Goal: Communication & Community: Answer question/provide support

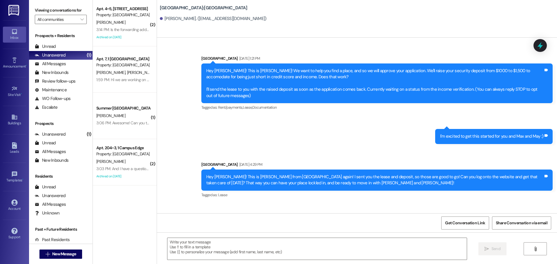
scroll to position [537, 0]
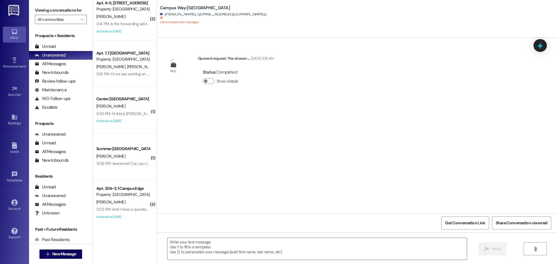
scroll to position [9, 0]
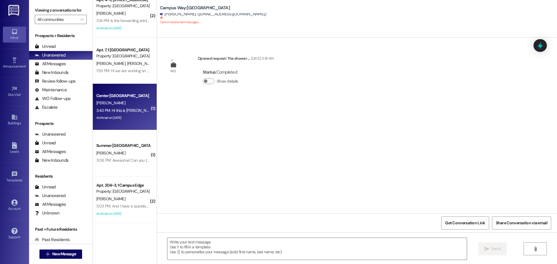
click at [137, 124] on div "Center [GEOGRAPHIC_DATA][PERSON_NAME] 3:43 PM: Hi this is [PERSON_NAME]! I just…" at bounding box center [125, 107] width 64 height 46
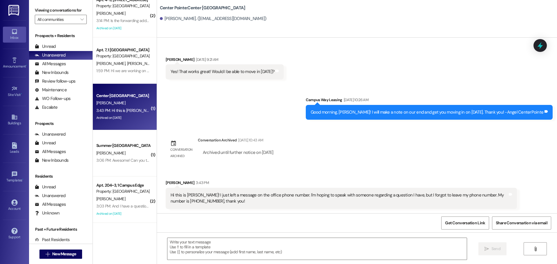
scroll to position [0, 0]
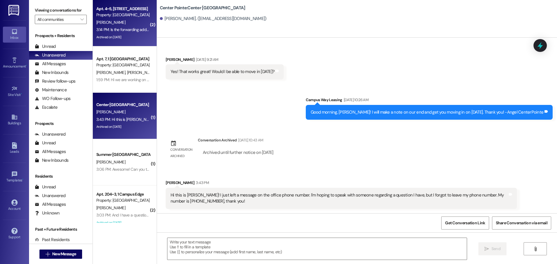
click at [140, 26] on div "3:14 PM: Is the forwarding address called the "Alternate mailing address" in th…" at bounding box center [123, 29] width 55 height 7
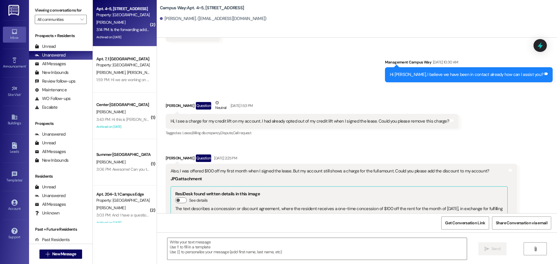
scroll to position [959, 0]
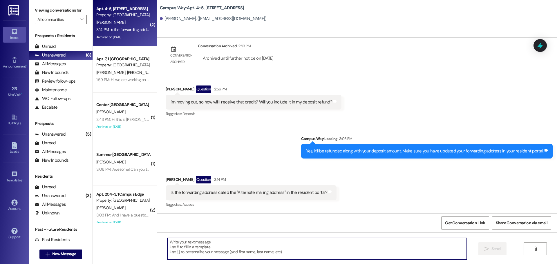
click at [240, 249] on textarea at bounding box center [316, 249] width 299 height 22
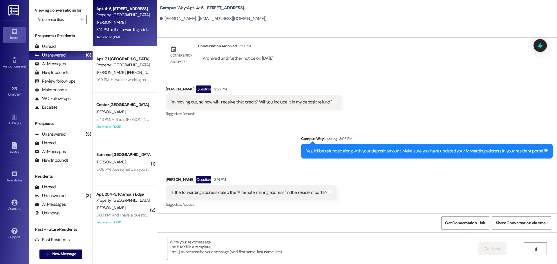
click at [203, 243] on textarea at bounding box center [316, 249] width 299 height 22
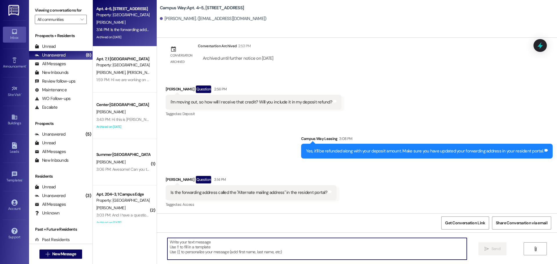
click at [249, 253] on textarea at bounding box center [316, 249] width 299 height 22
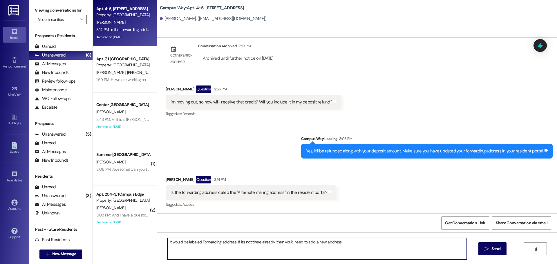
type textarea "It would be labeled Forwarding address. If it's not there already, then you'd n…"
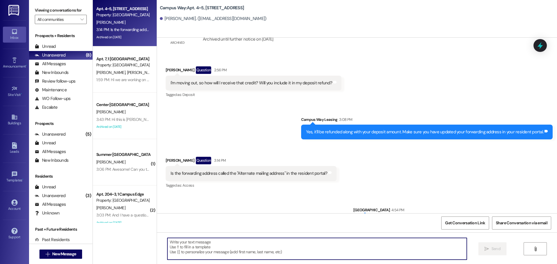
scroll to position [999, 0]
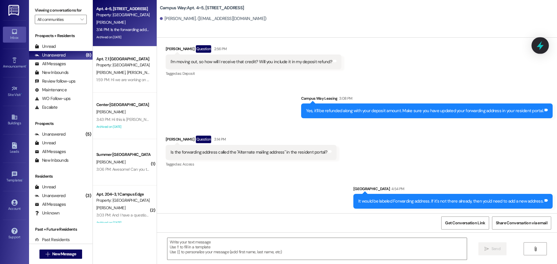
click at [541, 52] on div at bounding box center [539, 45] width 17 height 17
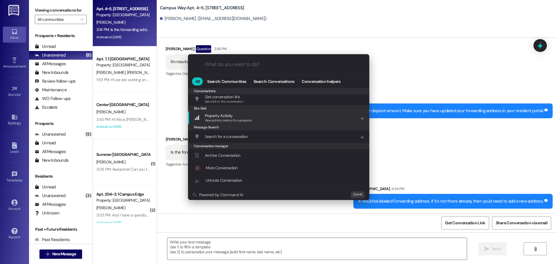
scroll to position [253, 0]
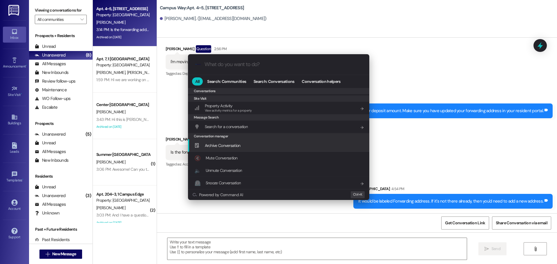
click at [246, 145] on div "Archive Conversation Add shortcut" at bounding box center [279, 145] width 170 height 6
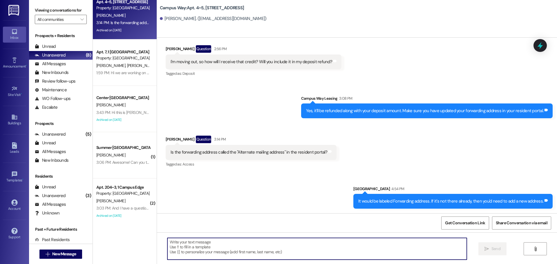
scroll to position [9, 0]
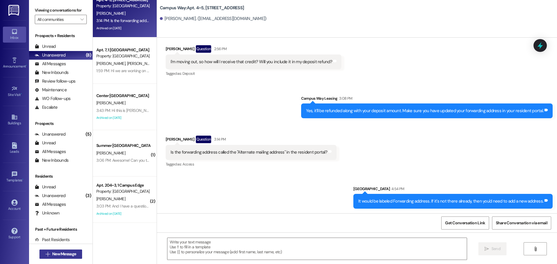
click at [60, 252] on span "New Message" at bounding box center [64, 254] width 24 height 6
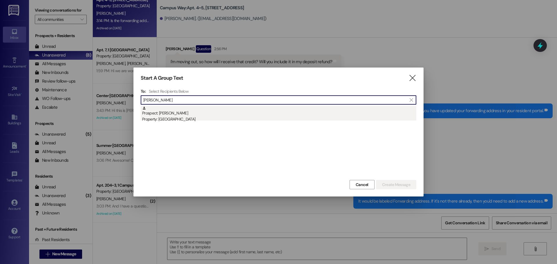
type input "[PERSON_NAME]"
click at [225, 112] on div "Prospect: [PERSON_NAME] Property: [GEOGRAPHIC_DATA]" at bounding box center [279, 114] width 274 height 17
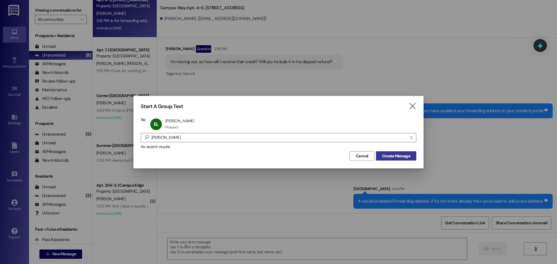
click at [398, 157] on span "Create Message" at bounding box center [396, 156] width 28 height 6
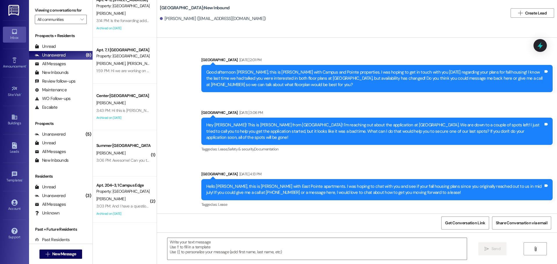
scroll to position [643, 0]
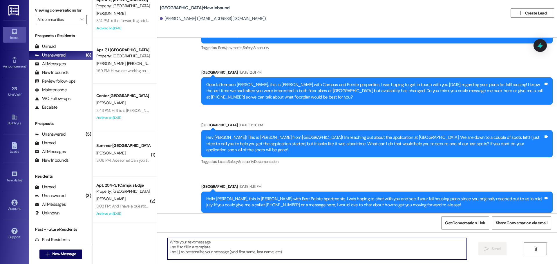
click at [272, 244] on textarea at bounding box center [316, 249] width 299 height 22
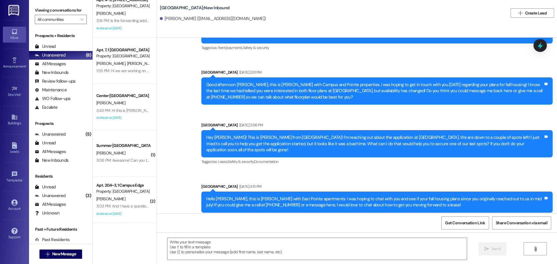
click at [217, 234] on div " Send " at bounding box center [357, 253] width 400 height 43
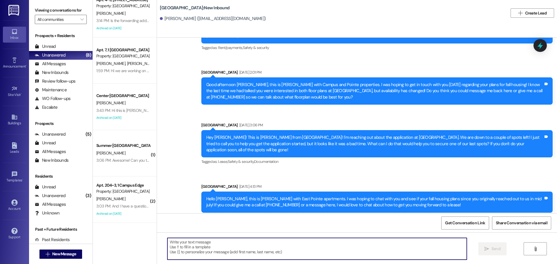
click at [213, 244] on textarea at bounding box center [316, 249] width 299 height 22
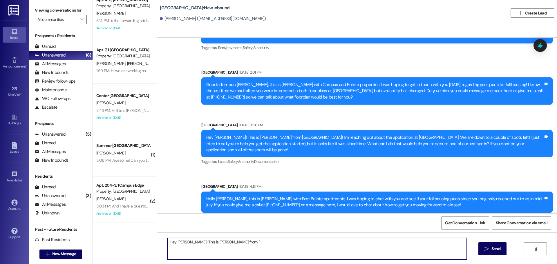
type textarea "Hey [PERSON_NAME]! This is [PERSON_NAME] from {{"
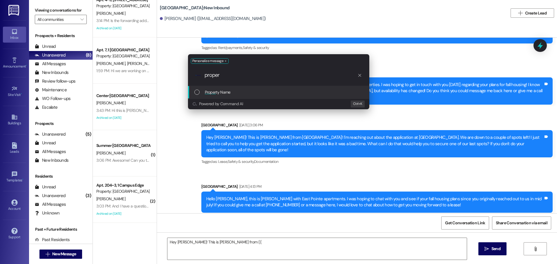
type input "proper"
click at [195, 94] on div "List of options" at bounding box center [196, 92] width 5 height 5
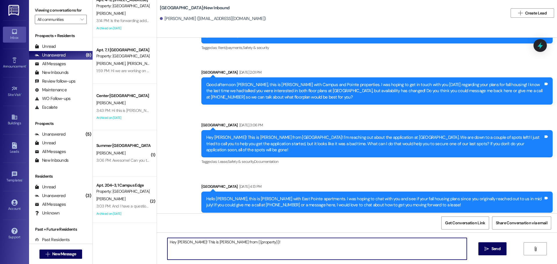
click at [181, 241] on textarea "Hey [PERSON_NAME]! This is [PERSON_NAME] from {{property}}!" at bounding box center [316, 249] width 299 height 22
click at [319, 243] on textarea "Hey {{first_name}}, this is [PERSON_NAME] from {{property}}!" at bounding box center [316, 249] width 299 height 22
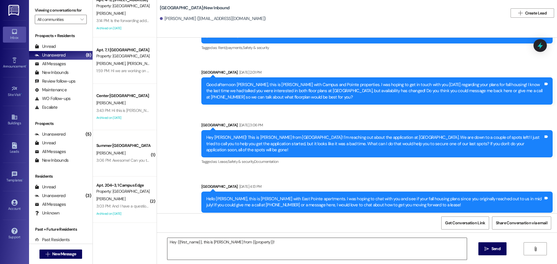
click at [295, 252] on textarea "Hey {{first_name}}, this is [PERSON_NAME] from {{property}}!" at bounding box center [316, 249] width 299 height 22
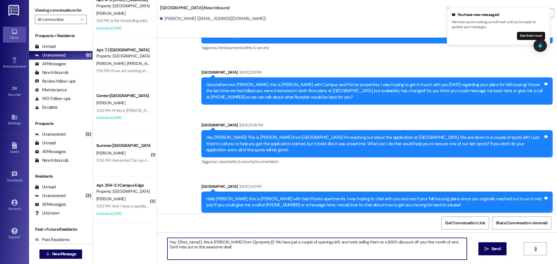
drag, startPoint x: 287, startPoint y: 250, endPoint x: 130, endPoint y: 241, distance: 157.1
click at [130, 241] on div "Apt. 4~5, 1 Campus Way Property: [GEOGRAPHIC_DATA][PERSON_NAME] 3:14 PM: Is the…" at bounding box center [325, 132] width 464 height 264
click at [251, 257] on textarea "Hey {{first_name}}, this is [PERSON_NAME] from {{property}}! We have just a cou…" at bounding box center [316, 249] width 299 height 22
drag, startPoint x: 299, startPoint y: 248, endPoint x: 106, endPoint y: 236, distance: 193.4
click at [106, 236] on div "Apt. 4~5, 1 Campus Way Property: [GEOGRAPHIC_DATA][PERSON_NAME] 3:14 PM: Is the…" at bounding box center [325, 132] width 464 height 264
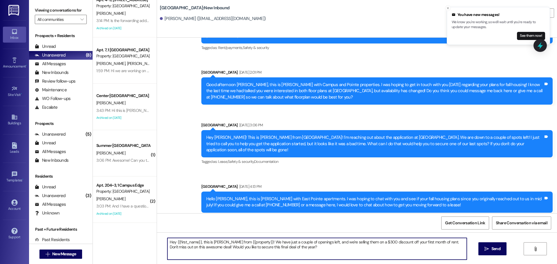
type textarea "Hey {{first_name}}, this is [PERSON_NAME] from {{property}}! We have just a cou…"
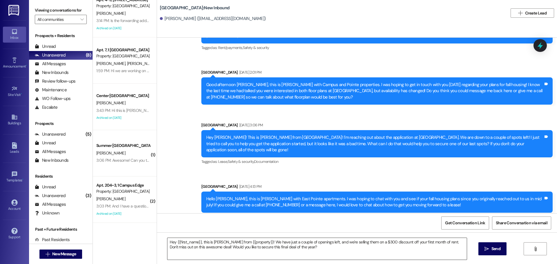
click at [388, 252] on textarea "Hey {{first_name}}, this is [PERSON_NAME] from {{property}}! We have just a cou…" at bounding box center [316, 249] width 299 height 22
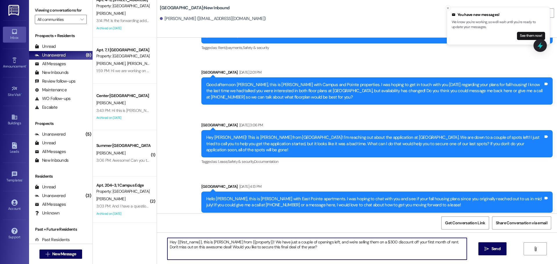
click at [484, 242] on div "Hey {{first_name}}, this is [PERSON_NAME] from {{property}}! We have just a cou…" at bounding box center [357, 253] width 400 height 43
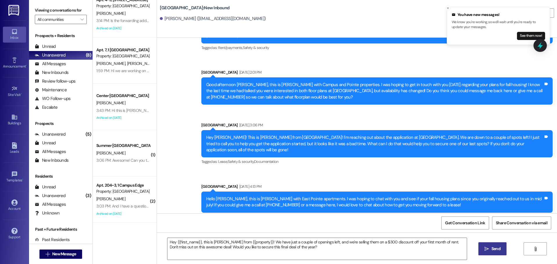
click at [486, 243] on button " Send" at bounding box center [492, 248] width 28 height 13
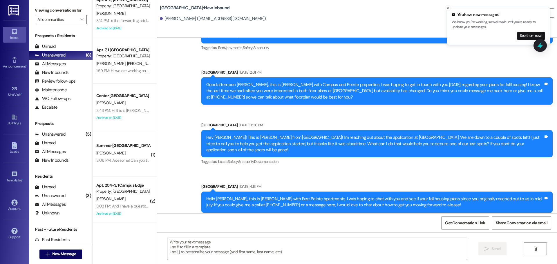
click at [53, 259] on div " New Message" at bounding box center [60, 254] width 43 height 14
click at [53, 256] on span "New Message" at bounding box center [64, 254] width 24 height 6
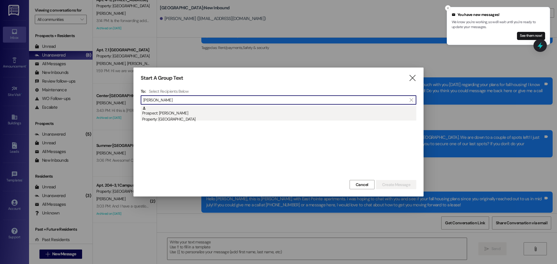
type input "[PERSON_NAME]"
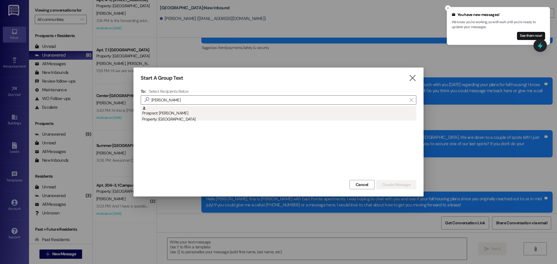
click at [246, 121] on div "Property: [GEOGRAPHIC_DATA]" at bounding box center [279, 119] width 274 height 6
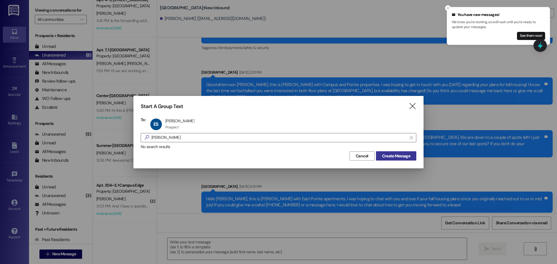
click at [391, 152] on button "Create Message" at bounding box center [396, 155] width 40 height 9
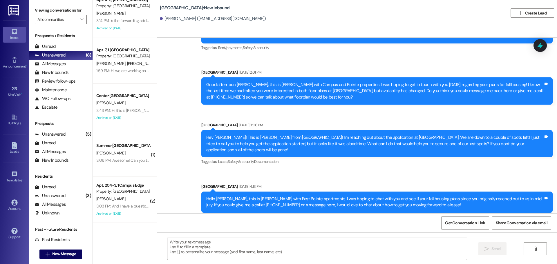
scroll to position [0, 0]
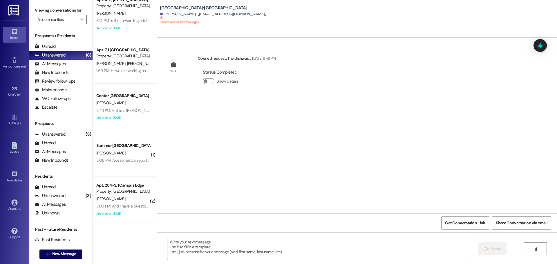
click at [61, 259] on div " New Message" at bounding box center [60, 254] width 43 height 14
click at [61, 255] on span "New Message" at bounding box center [64, 254] width 24 height 6
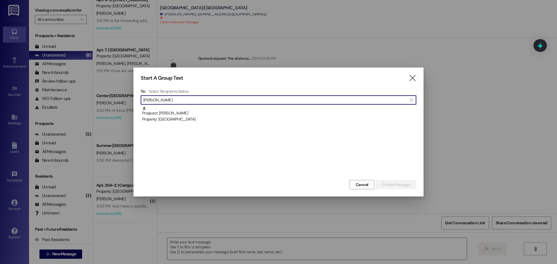
drag, startPoint x: 209, startPoint y: 103, endPoint x: 211, endPoint y: 116, distance: 12.6
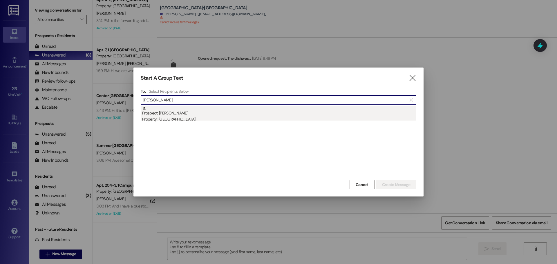
click at [209, 105] on div " [PERSON_NAME] " at bounding box center [278, 99] width 275 height 9
type input "[PERSON_NAME]"
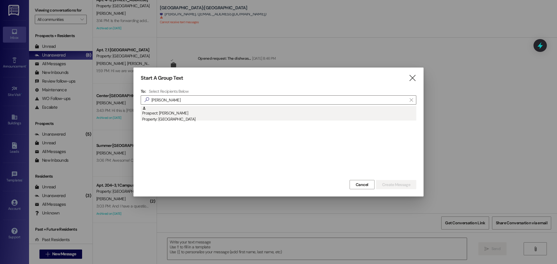
click at [211, 116] on div "Prospect: [PERSON_NAME] Property: [GEOGRAPHIC_DATA]" at bounding box center [279, 114] width 274 height 17
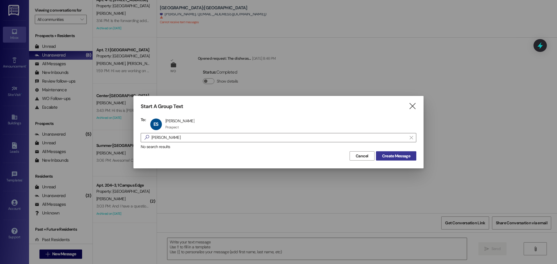
click at [399, 155] on span "Create Message" at bounding box center [396, 156] width 28 height 6
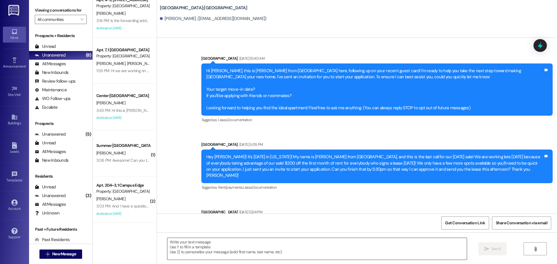
click at [207, 245] on textarea at bounding box center [316, 249] width 299 height 22
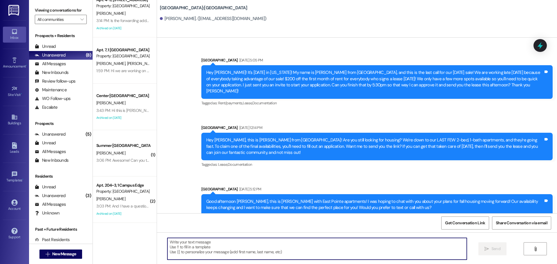
scroll to position [85, 0]
paste textarea "Hey {{first_name}}, this is [PERSON_NAME] from {{property}}! We have just a cou…"
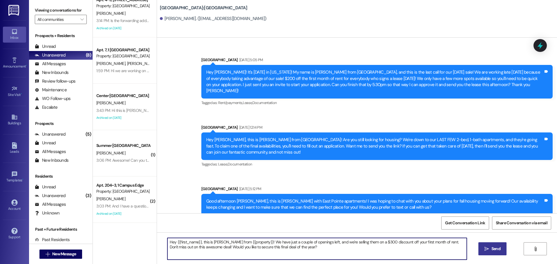
type textarea "Hey {{first_name}}, this is [PERSON_NAME] from {{property}}! We have just a cou…"
click at [483, 246] on span " Send" at bounding box center [492, 249] width 18 height 6
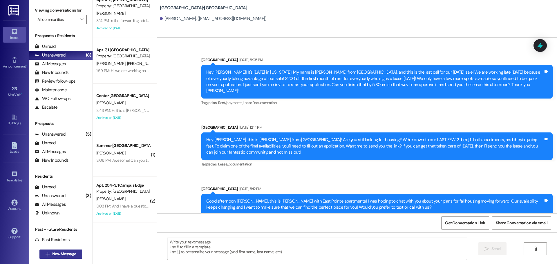
click at [61, 257] on button " New Message" at bounding box center [60, 254] width 43 height 9
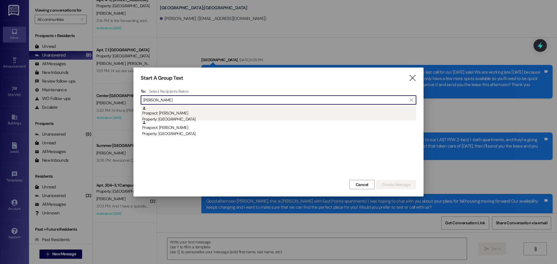
type input "[PERSON_NAME]"
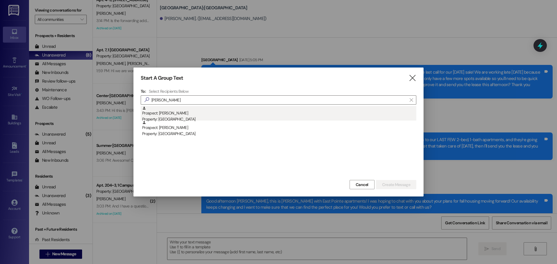
click at [185, 115] on div "Prospect: [PERSON_NAME] Property: [GEOGRAPHIC_DATA]" at bounding box center [279, 114] width 274 height 17
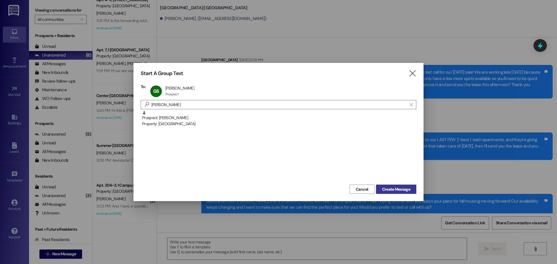
click at [391, 189] on span "Create Message" at bounding box center [396, 189] width 28 height 6
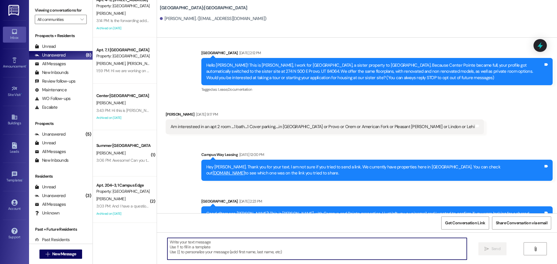
scroll to position [0, 0]
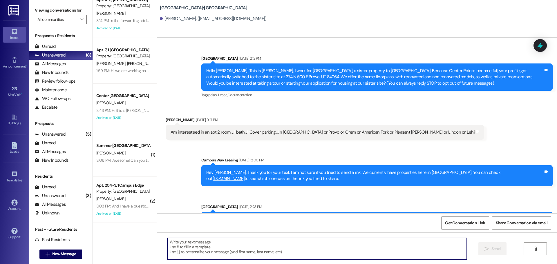
click at [262, 250] on textarea at bounding box center [316, 249] width 299 height 22
paste textarea "Hey {{first_name}}, this is [PERSON_NAME] from {{property}}! We have just a cou…"
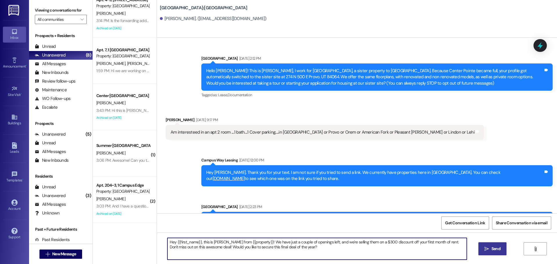
type textarea "Hey {{first_name}}, this is [PERSON_NAME] from {{property}}! We have just a cou…"
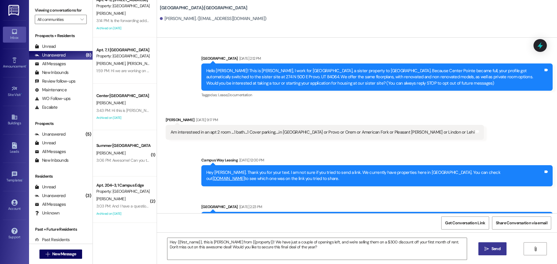
click at [491, 249] on span "Send" at bounding box center [495, 249] width 9 height 6
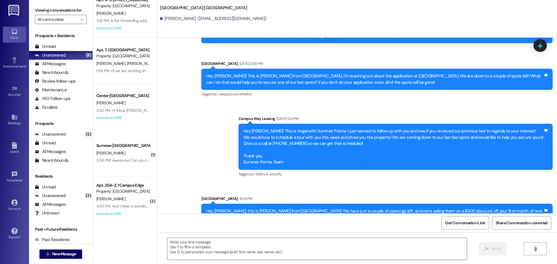
scroll to position [252, 0]
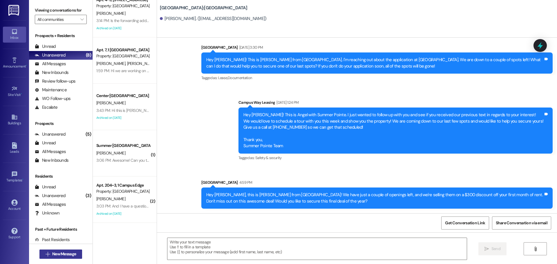
click at [65, 252] on span "New Message" at bounding box center [64, 254] width 24 height 6
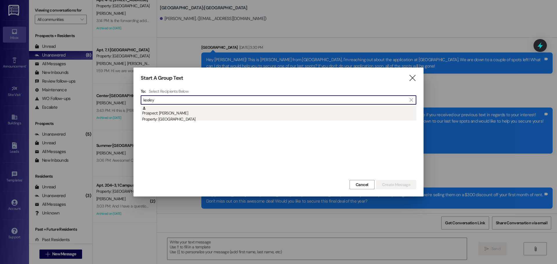
type input "keeley"
click at [232, 114] on div "Prospect: [PERSON_NAME] Property: [GEOGRAPHIC_DATA]" at bounding box center [279, 114] width 274 height 17
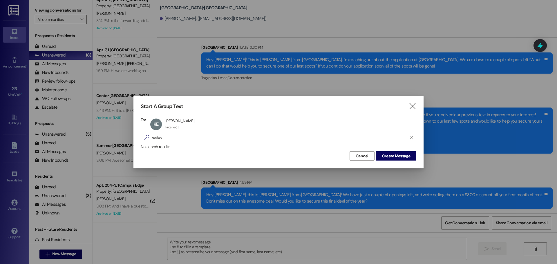
drag, startPoint x: 404, startPoint y: 161, endPoint x: 402, endPoint y: 156, distance: 5.3
click at [404, 159] on div "Start A Group Text  To: [PERSON_NAME] [PERSON_NAME] Prospect Prospect click to…" at bounding box center [278, 132] width 290 height 72
click at [402, 156] on span "Create Message" at bounding box center [396, 156] width 28 height 6
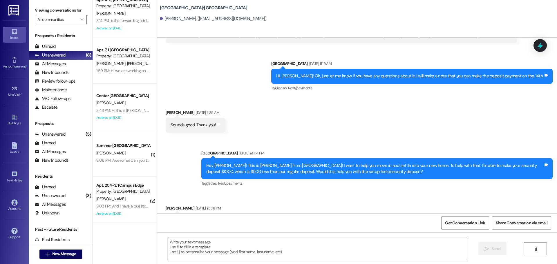
scroll to position [439, 0]
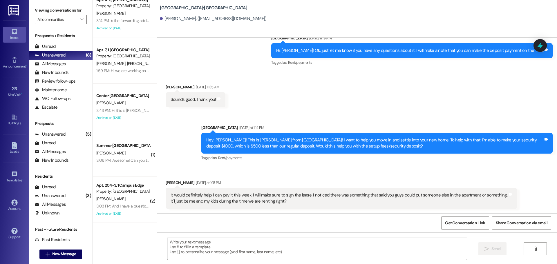
click at [217, 243] on textarea at bounding box center [316, 249] width 299 height 22
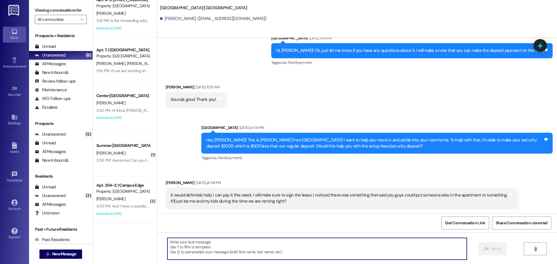
scroll to position [537, 0]
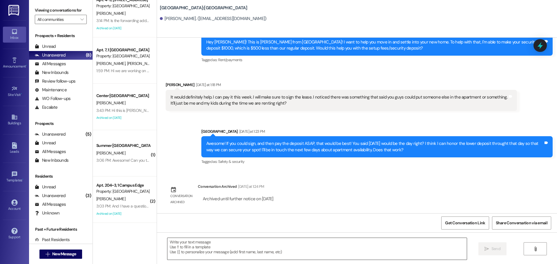
click at [244, 257] on textarea at bounding box center [316, 249] width 299 height 22
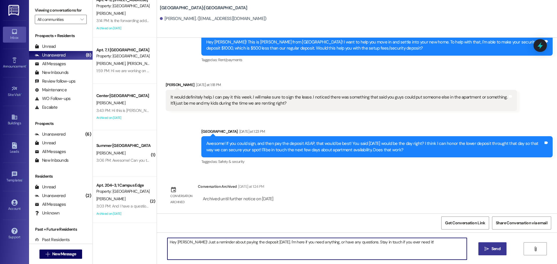
click at [366, 242] on textarea "Hey [PERSON_NAME]! Just a reminder about paying the deposit [DATE]. I'm here if…" at bounding box center [316, 249] width 299 height 22
click at [429, 243] on textarea "Hey [PERSON_NAME]! Just a reminder about paying the deposit [DATE]. I'm here if…" at bounding box center [316, 249] width 299 height 22
type textarea "Hey [PERSON_NAME]! Just a reminder about paying the deposit [DATE]. I'm here if…"
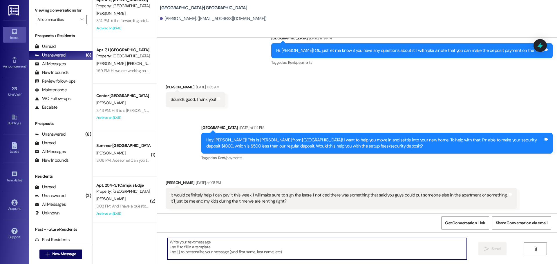
scroll to position [577, 0]
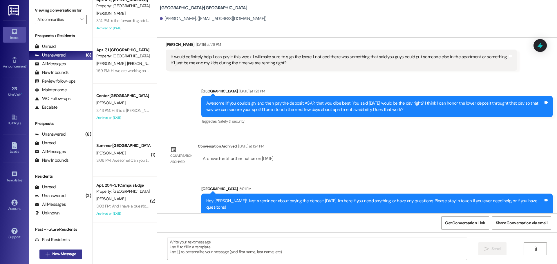
click at [69, 250] on button " New Message" at bounding box center [60, 254] width 43 height 9
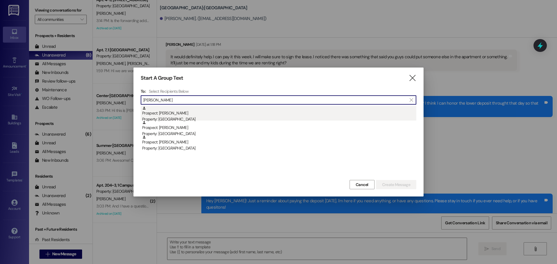
type input "[PERSON_NAME]"
click at [252, 108] on div "Prospect: [PERSON_NAME] Property: [GEOGRAPHIC_DATA]" at bounding box center [279, 114] width 274 height 17
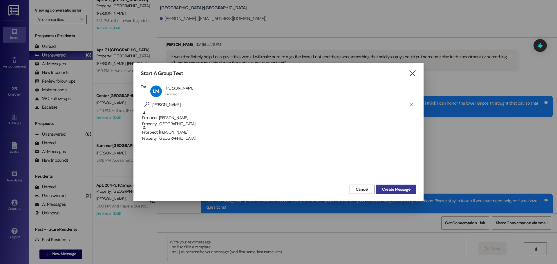
click at [391, 188] on span "Create Message" at bounding box center [396, 189] width 28 height 6
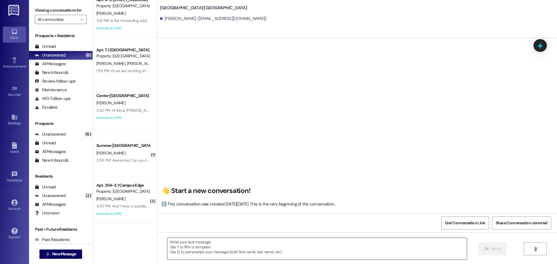
scroll to position [0, 0]
click at [228, 244] on textarea at bounding box center [316, 249] width 299 height 22
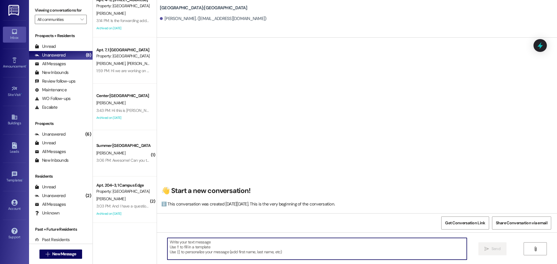
paste textarea "Hey {{first_name}}, this is [PERSON_NAME] from {{property}}! We have just a cou…"
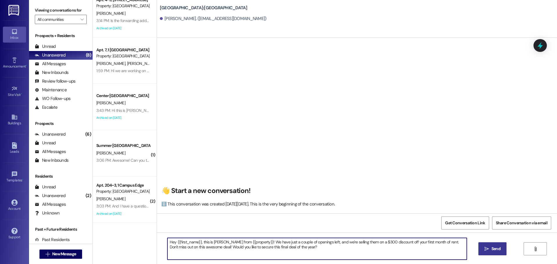
type textarea "Hey {{first_name}}, this is [PERSON_NAME] from {{property}}! We have just a cou…"
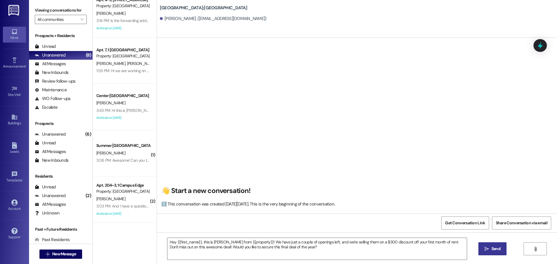
click at [498, 246] on span "Send" at bounding box center [495, 249] width 9 height 6
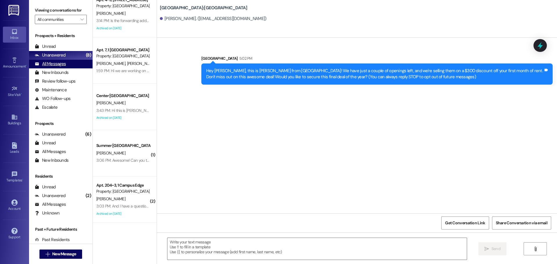
scroll to position [0, 0]
click at [50, 258] on button " New Message" at bounding box center [60, 254] width 43 height 9
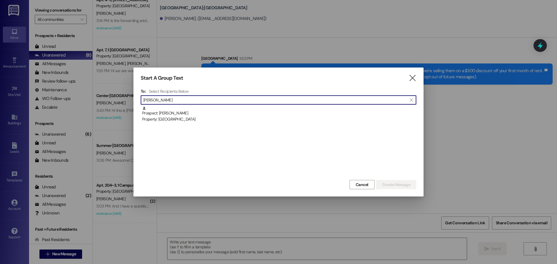
type input "[PERSON_NAME]"
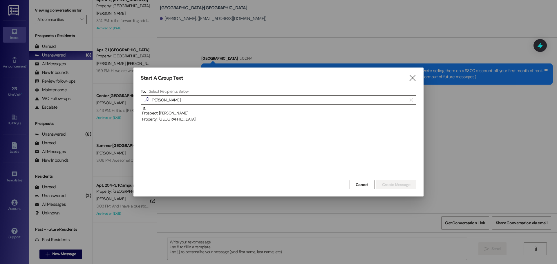
drag, startPoint x: 186, startPoint y: 134, endPoint x: 177, endPoint y: 106, distance: 29.3
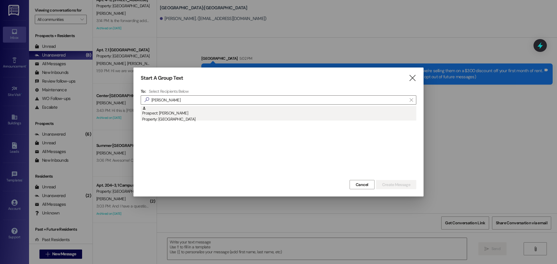
click at [186, 132] on div "Prospect: [PERSON_NAME] Property: [GEOGRAPHIC_DATA]" at bounding box center [278, 142] width 275 height 72
click at [177, 106] on div "Prospect: [PERSON_NAME] Property: [GEOGRAPHIC_DATA]" at bounding box center [279, 114] width 274 height 17
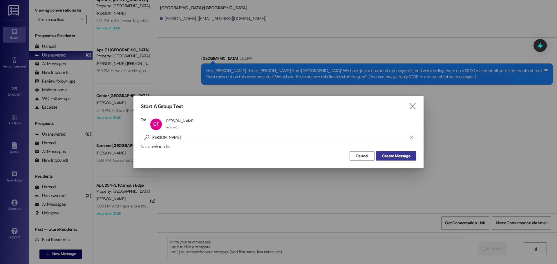
click at [393, 153] on span "Create Message" at bounding box center [396, 156] width 28 height 6
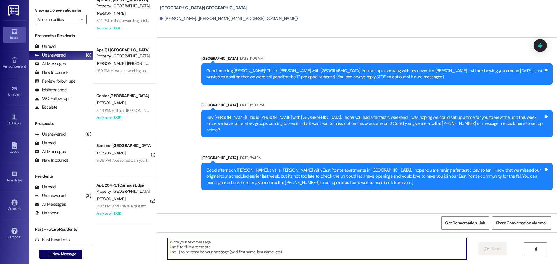
click at [237, 244] on textarea at bounding box center [316, 249] width 299 height 22
paste textarea "Hey {{first_name}}, this is [PERSON_NAME] from {{property}}! We have just a cou…"
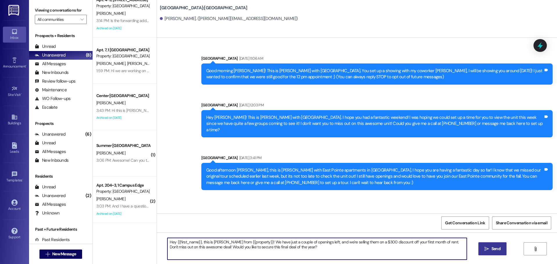
type textarea "Hey {{first_name}}, this is [PERSON_NAME] from {{property}}! We have just a cou…"
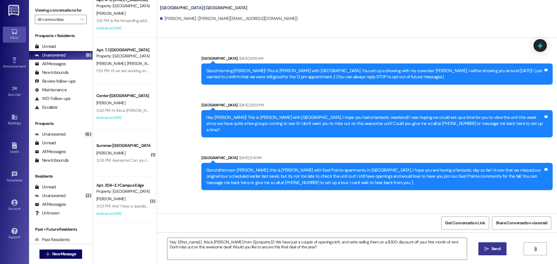
click at [497, 248] on span "Send" at bounding box center [495, 249] width 9 height 6
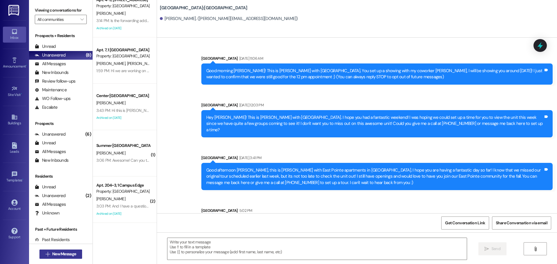
click at [46, 252] on icon "" at bounding box center [48, 254] width 4 height 5
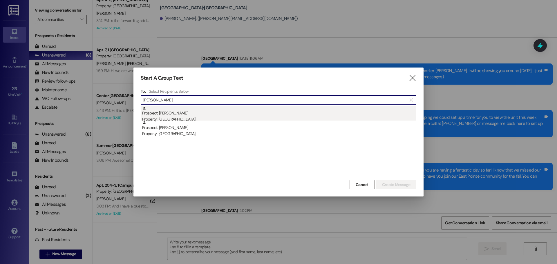
type input "[PERSON_NAME]"
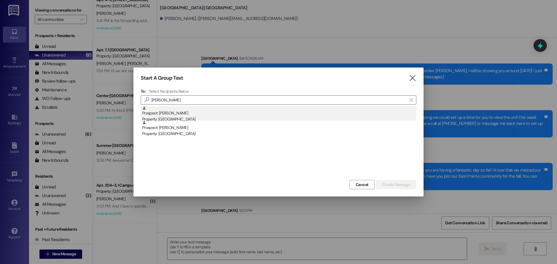
click at [212, 112] on div "Prospect: [PERSON_NAME] Property: [GEOGRAPHIC_DATA]" at bounding box center [279, 114] width 274 height 17
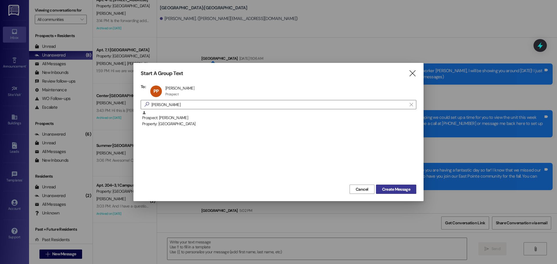
click at [395, 188] on span "Create Message" at bounding box center [396, 189] width 28 height 6
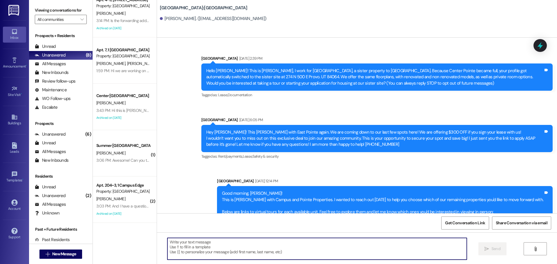
drag, startPoint x: 273, startPoint y: 250, endPoint x: 262, endPoint y: 198, distance: 52.8
click at [273, 250] on textarea at bounding box center [316, 249] width 299 height 22
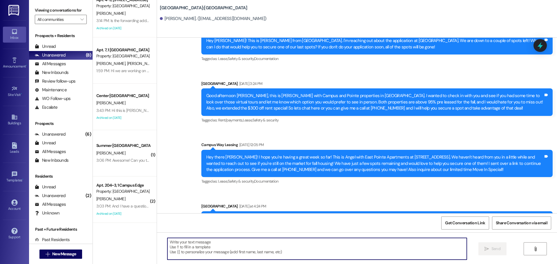
scroll to position [279, 0]
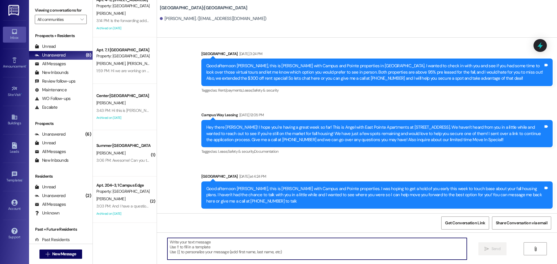
paste textarea "Hey {{first_name}}, this is [PERSON_NAME] from {{property}}! We have just a cou…"
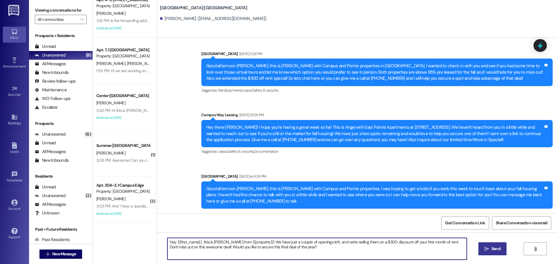
type textarea "Hey {{first_name}}, this is [PERSON_NAME] from {{property}}! We have just a cou…"
click at [488, 248] on icon "" at bounding box center [486, 249] width 4 height 5
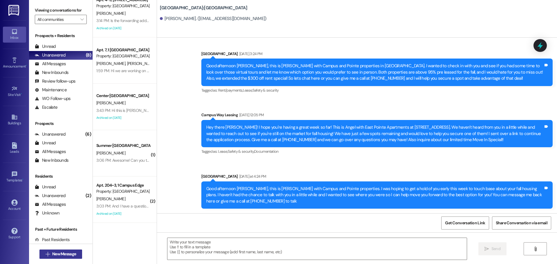
click at [71, 252] on span "New Message" at bounding box center [64, 254] width 24 height 6
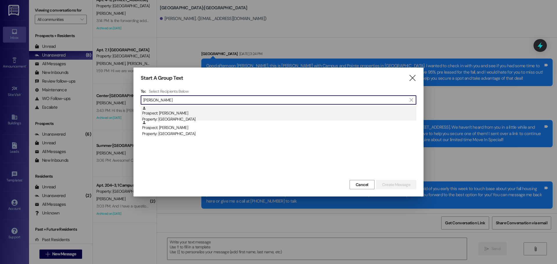
type input "[PERSON_NAME]"
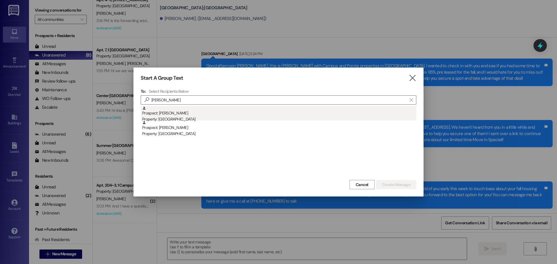
drag, startPoint x: 275, startPoint y: 110, endPoint x: 289, endPoint y: 109, distance: 13.9
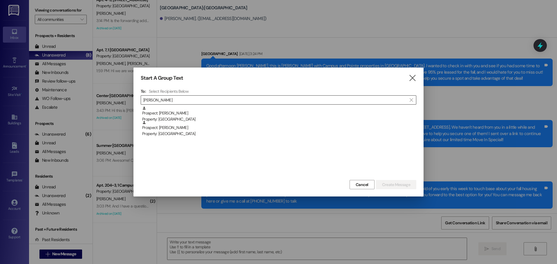
click at [275, 110] on div "Prospect: [PERSON_NAME] Property: [GEOGRAPHIC_DATA]" at bounding box center [279, 114] width 274 height 17
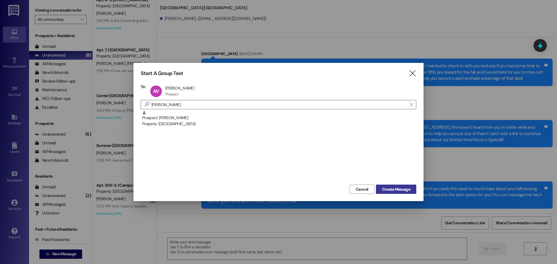
click at [394, 189] on span "Create Message" at bounding box center [396, 189] width 28 height 6
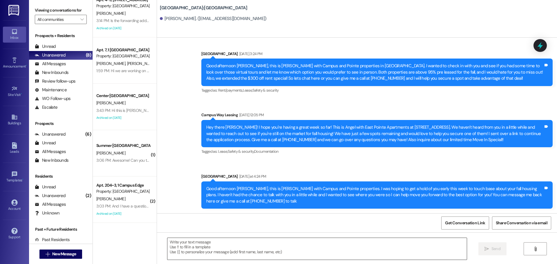
click at [239, 239] on textarea at bounding box center [316, 249] width 299 height 22
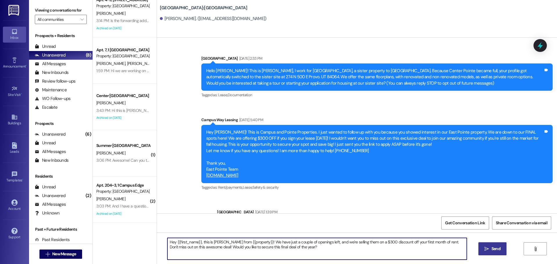
type textarea "Hey {{first_name}}, this is [PERSON_NAME] from {{property}}! We have just a cou…"
click at [490, 251] on span "Send" at bounding box center [495, 249] width 11 height 6
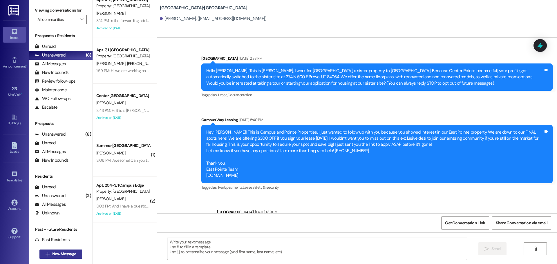
click at [47, 259] on button " New Message" at bounding box center [60, 254] width 43 height 9
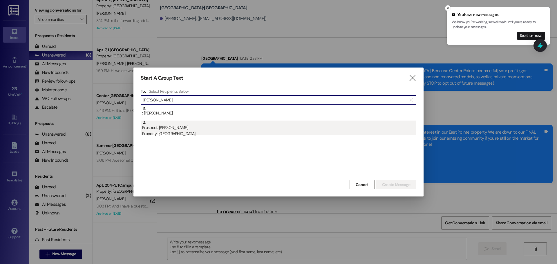
type input "[PERSON_NAME]"
click at [235, 130] on div "Prospect: [PERSON_NAME] Property: [GEOGRAPHIC_DATA]" at bounding box center [279, 129] width 274 height 17
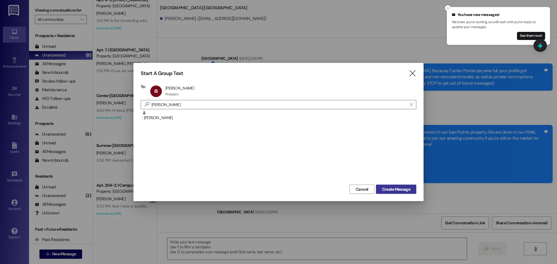
click at [404, 187] on span "Create Message" at bounding box center [396, 189] width 28 height 6
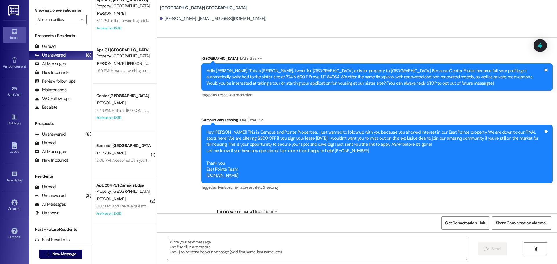
click at [272, 240] on textarea at bounding box center [316, 249] width 299 height 22
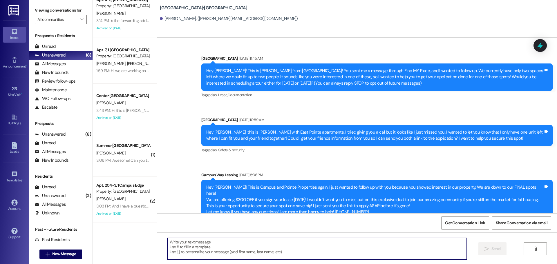
paste textarea "Hey {{first_name}}, this is [PERSON_NAME] from {{property}}! We have just a cou…"
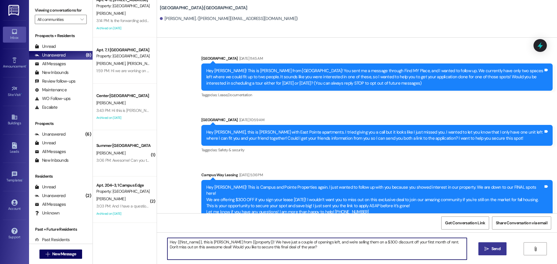
type textarea "Hey {{first_name}}, this is [PERSON_NAME] from {{property}}! We have just a cou…"
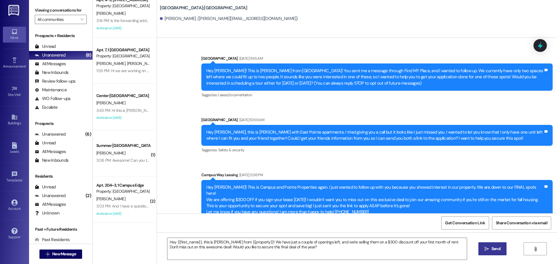
click at [485, 243] on button " Send" at bounding box center [492, 248] width 28 height 13
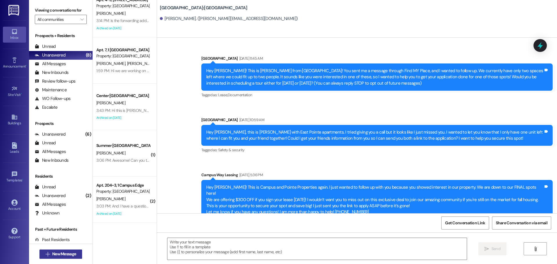
click at [64, 252] on span "New Message" at bounding box center [64, 254] width 24 height 6
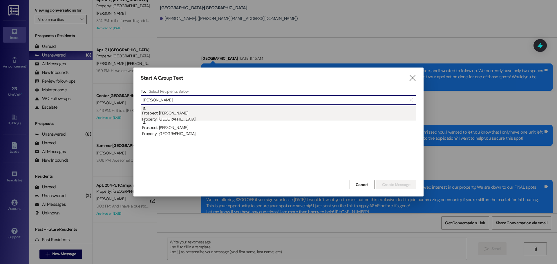
type input "[PERSON_NAME]"
click at [251, 110] on div "Prospect: [PERSON_NAME] Property: [GEOGRAPHIC_DATA]" at bounding box center [279, 114] width 274 height 17
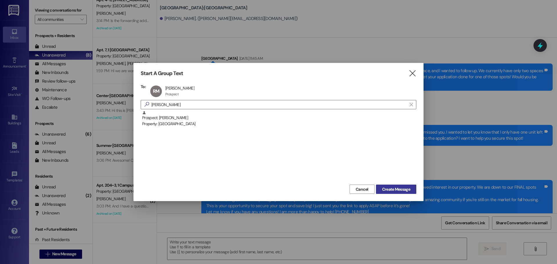
click at [397, 186] on span "Create Message" at bounding box center [396, 189] width 28 height 6
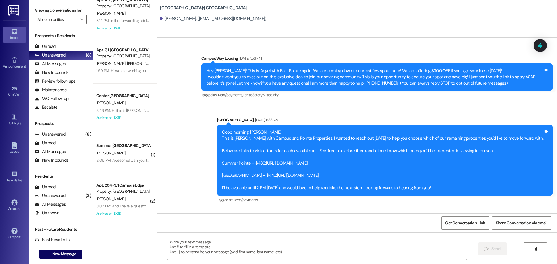
click at [206, 243] on textarea at bounding box center [316, 249] width 299 height 22
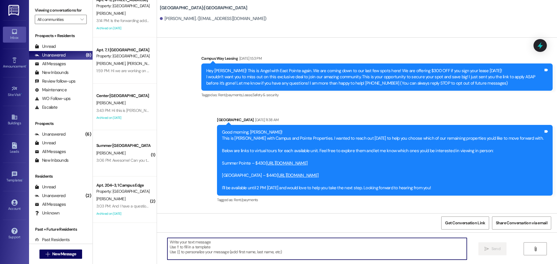
click at [206, 243] on textarea at bounding box center [316, 249] width 299 height 22
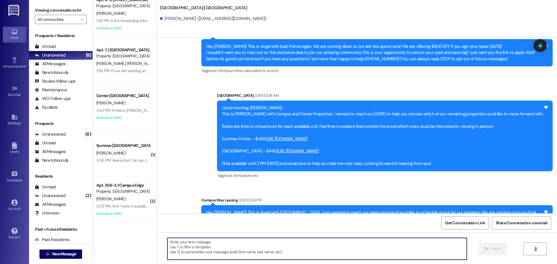
scroll to position [75, 0]
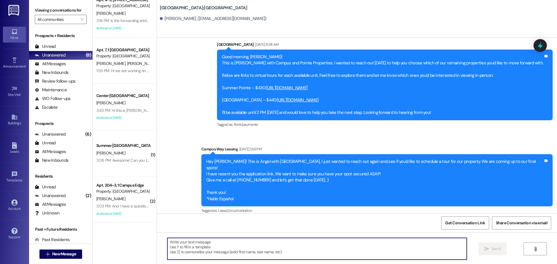
paste textarea "Hey {{first_name}}, this is [PERSON_NAME] from {{property}}! We have just a cou…"
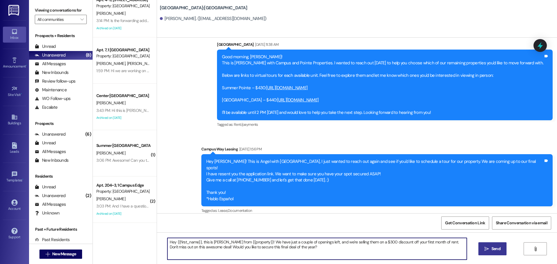
type textarea "Hey {{first_name}}, this is [PERSON_NAME] from {{property}}! We have just a cou…"
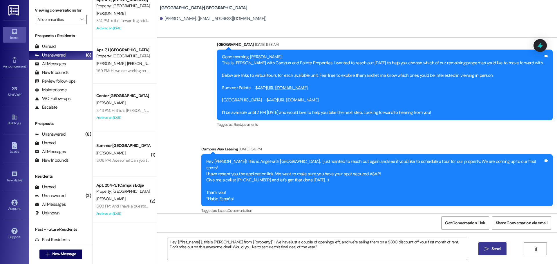
click at [492, 252] on span "Send" at bounding box center [495, 249] width 9 height 6
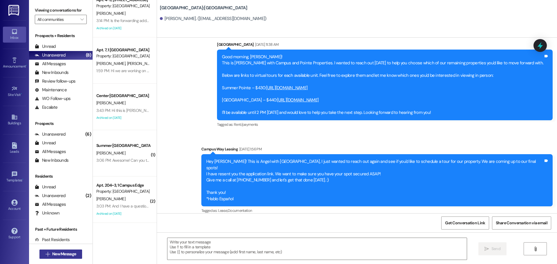
click at [52, 254] on span "New Message" at bounding box center [64, 254] width 24 height 6
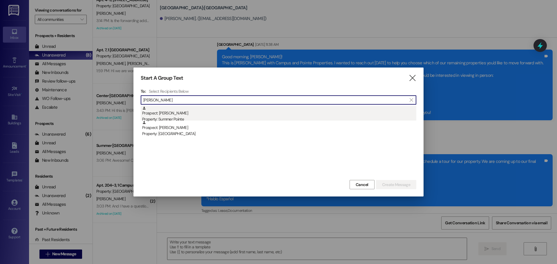
type input "[PERSON_NAME]"
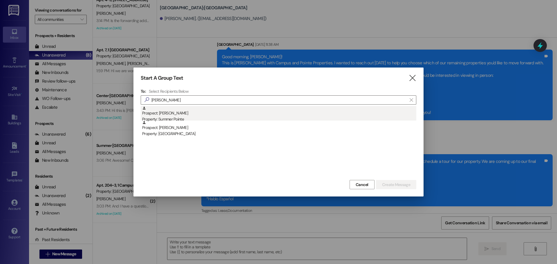
click at [201, 113] on div "Prospect: [PERSON_NAME] Property: Summer Pointe" at bounding box center [279, 114] width 274 height 17
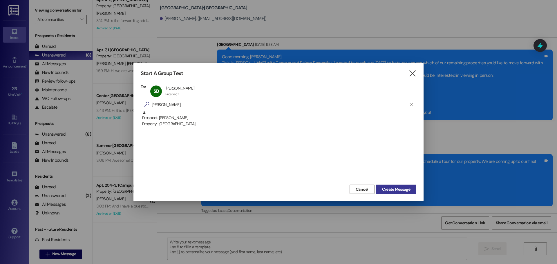
click at [405, 194] on button "Create Message" at bounding box center [396, 189] width 40 height 9
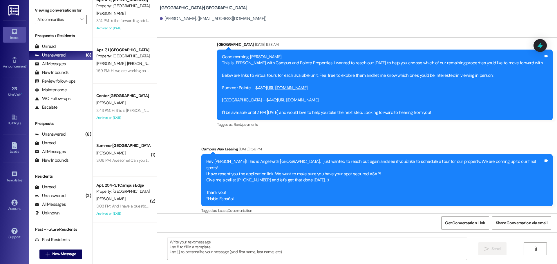
scroll to position [0, 0]
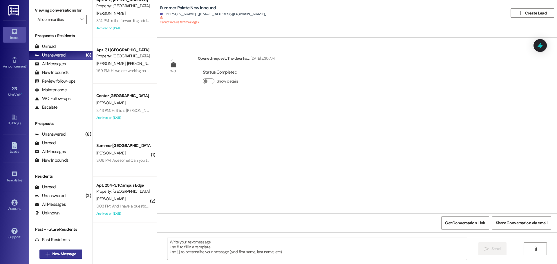
click at [70, 251] on span "New Message" at bounding box center [64, 254] width 24 height 6
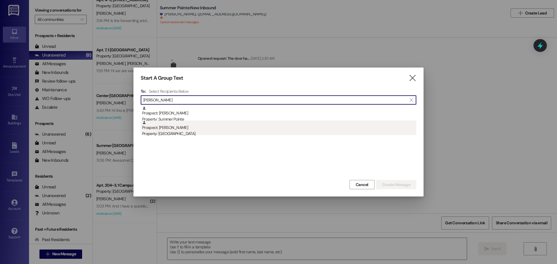
type input "[PERSON_NAME]"
click at [178, 126] on div "Prospect: [PERSON_NAME] Property: [GEOGRAPHIC_DATA]" at bounding box center [279, 129] width 274 height 17
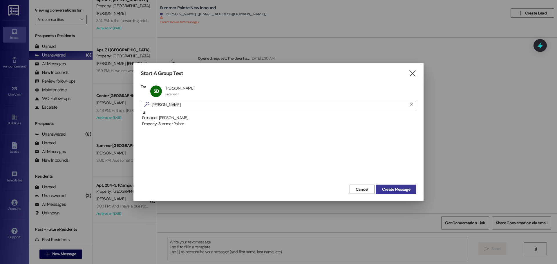
click at [395, 189] on span "Create Message" at bounding box center [396, 189] width 28 height 6
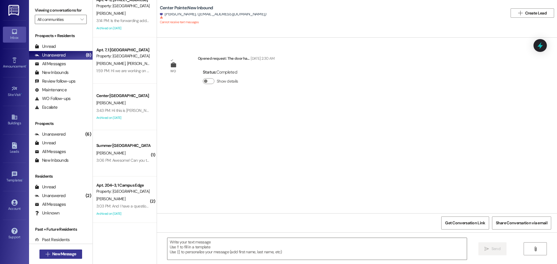
click at [50, 251] on button " New Message" at bounding box center [60, 254] width 43 height 9
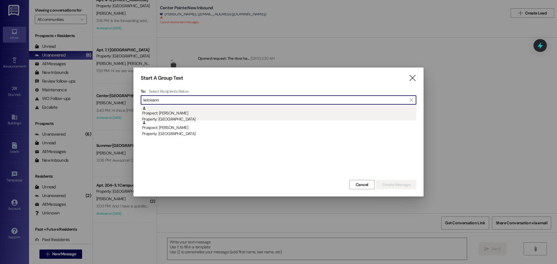
type input "kelcieann"
click at [207, 116] on div "Prospect: [PERSON_NAME] Property: [GEOGRAPHIC_DATA]" at bounding box center [279, 114] width 274 height 17
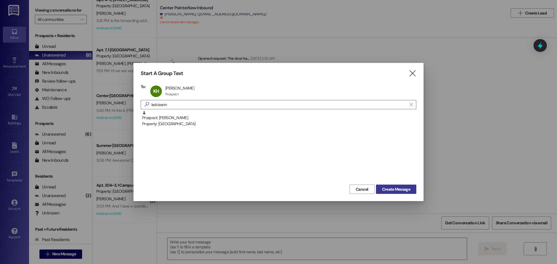
click at [394, 190] on span "Create Message" at bounding box center [396, 189] width 28 height 6
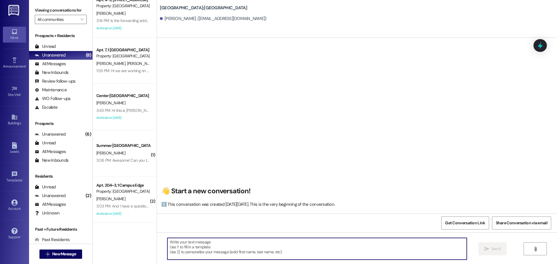
click at [275, 251] on textarea at bounding box center [316, 249] width 299 height 22
paste textarea "Hey {{first_name}}, this is [PERSON_NAME] from {{property}}! We have just a cou…"
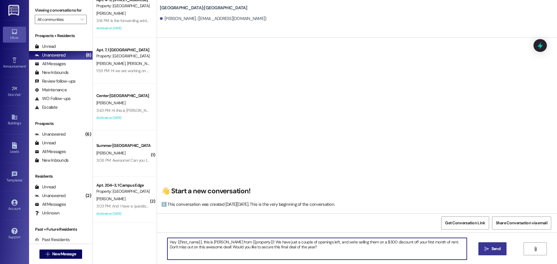
click at [306, 248] on textarea "Hey {{first_name}}, this is [PERSON_NAME] from {{property}}! We have just a cou…" at bounding box center [316, 249] width 299 height 22
click at [411, 246] on textarea "Hey {{first_name}}, this is [PERSON_NAME] from {{property}}! We have just a cou…" at bounding box center [316, 249] width 299 height 22
click at [459, 248] on textarea "Hey {{first_name}}, this is [PERSON_NAME] from {{property}}! We have just a cou…" at bounding box center [316, 249] width 299 height 22
drag, startPoint x: 277, startPoint y: 254, endPoint x: 148, endPoint y: 228, distance: 131.0
click at [148, 228] on div "Apt. 4~5, 1 Campus Way Property: [GEOGRAPHIC_DATA][PERSON_NAME] 3:14 PM: Is the…" at bounding box center [325, 132] width 464 height 264
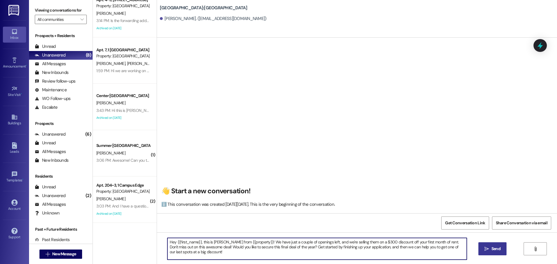
type textarea "Hey {{first_name}}, this is [PERSON_NAME] from {{property}}! We have just a cou…"
click at [482, 250] on button " Send" at bounding box center [492, 248] width 28 height 13
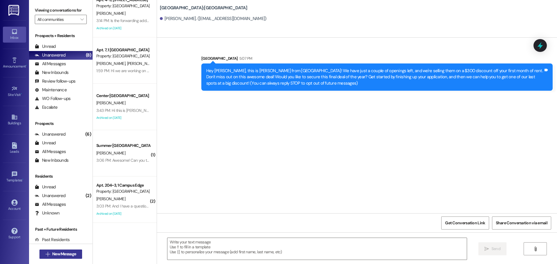
click at [52, 255] on span "New Message" at bounding box center [64, 254] width 24 height 6
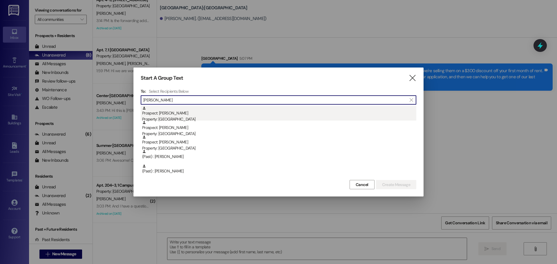
type input "[PERSON_NAME]"
click at [222, 114] on div "Prospect: [PERSON_NAME] Property: [GEOGRAPHIC_DATA]" at bounding box center [279, 114] width 274 height 17
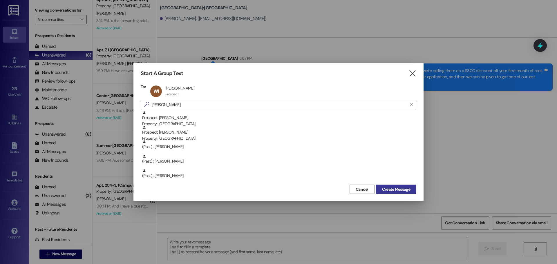
click at [398, 187] on span "Create Message" at bounding box center [396, 189] width 28 height 6
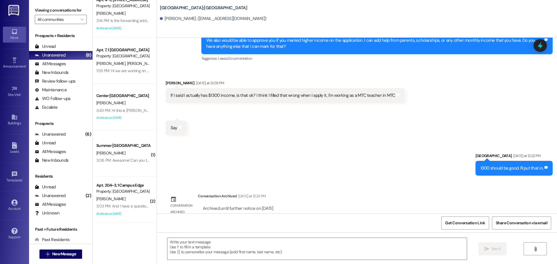
scroll to position [188, 0]
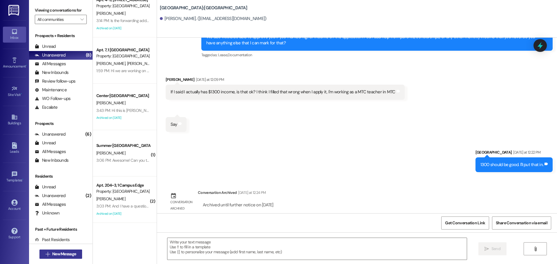
click at [65, 252] on span "New Message" at bounding box center [64, 254] width 24 height 6
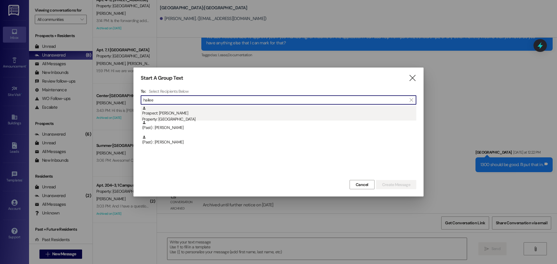
type input "hailee"
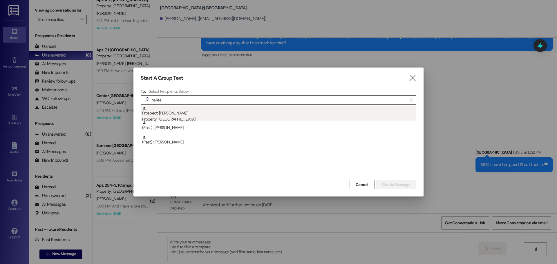
click at [261, 119] on div "Property: [GEOGRAPHIC_DATA]" at bounding box center [279, 119] width 274 height 6
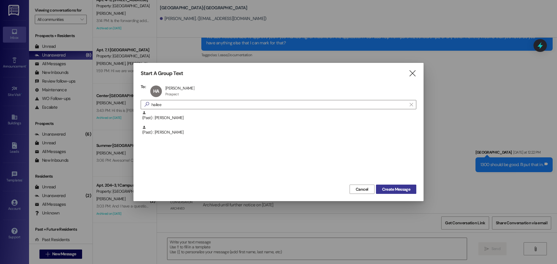
click at [388, 187] on span "Create Message" at bounding box center [396, 189] width 28 height 6
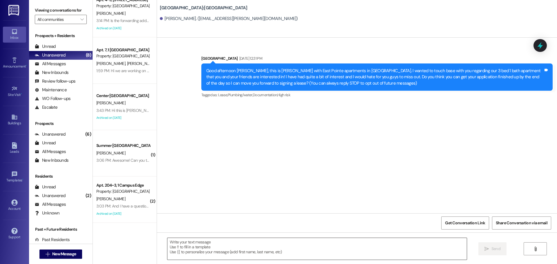
scroll to position [0, 0]
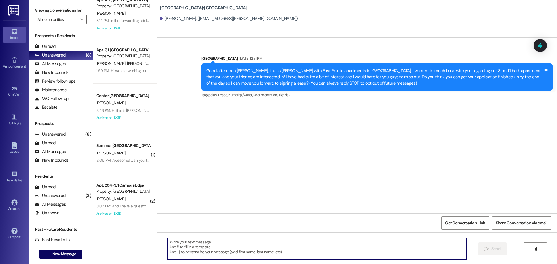
click at [237, 239] on textarea at bounding box center [316, 249] width 299 height 22
click at [229, 238] on textarea at bounding box center [316, 249] width 299 height 22
paste textarea "Hey {{first_name}}, this is [PERSON_NAME] from {{property}}! We have just a cou…"
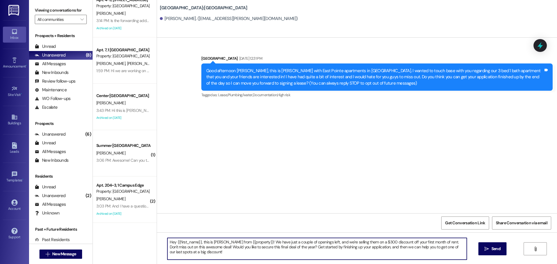
type textarea "Hey {{first_name}}, this is [PERSON_NAME] from {{property}}! We have just a cou…"
click at [486, 248] on icon "" at bounding box center [486, 249] width 4 height 5
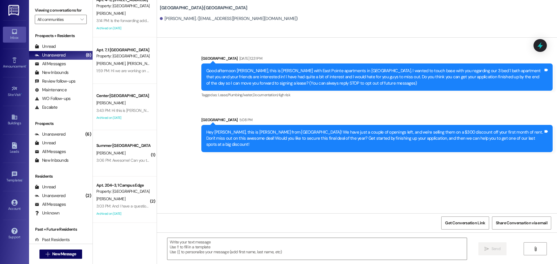
click at [52, 246] on div " New Message" at bounding box center [60, 254] width 63 height 20
click at [53, 248] on div " New Message" at bounding box center [60, 254] width 43 height 14
click at [52, 252] on span "New Message" at bounding box center [64, 254] width 24 height 6
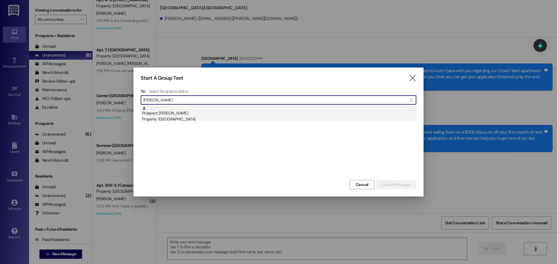
type input "[PERSON_NAME]"
click at [242, 113] on div "Prospect: [PERSON_NAME] Property: [GEOGRAPHIC_DATA]" at bounding box center [279, 114] width 274 height 17
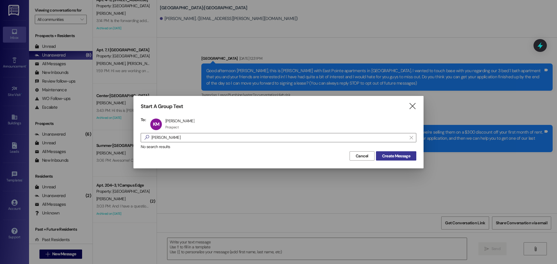
click at [383, 154] on span "Create Message" at bounding box center [396, 156] width 28 height 6
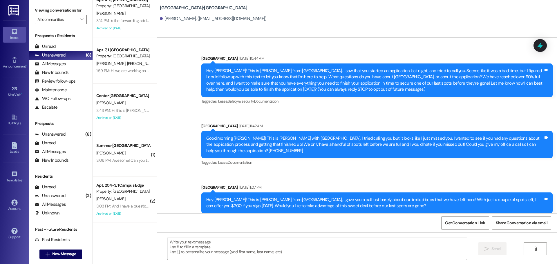
click at [261, 244] on textarea at bounding box center [316, 249] width 299 height 22
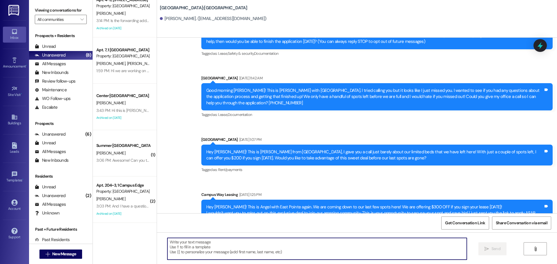
scroll to position [121, 0]
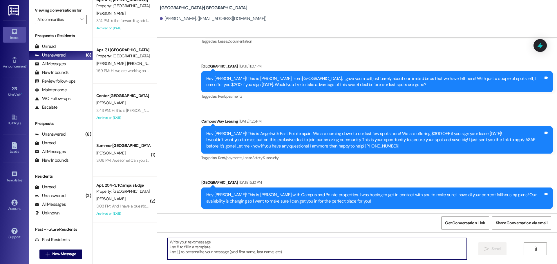
paste textarea "Hey {{first_name}}, this is [PERSON_NAME] from {{property}}! We have just a cou…"
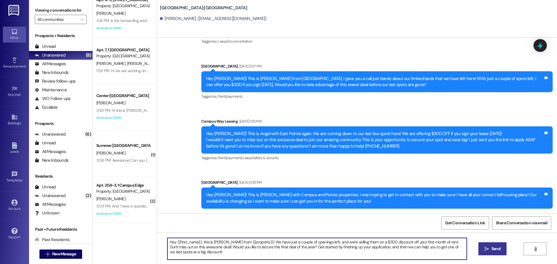
type textarea "Hey {{first_name}}, this is [PERSON_NAME] from {{property}}! We have just a cou…"
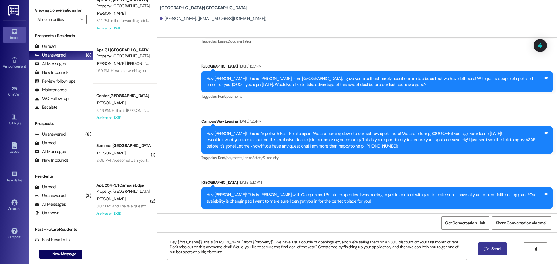
click at [491, 248] on span "Send" at bounding box center [495, 249] width 9 height 6
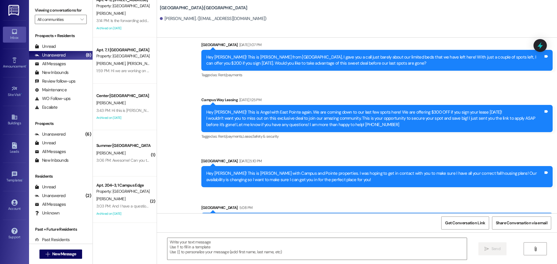
scroll to position [168, 0]
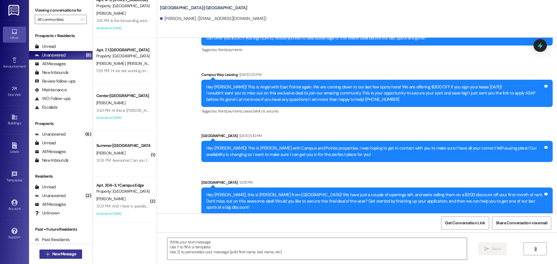
click at [46, 252] on icon "" at bounding box center [48, 254] width 4 height 5
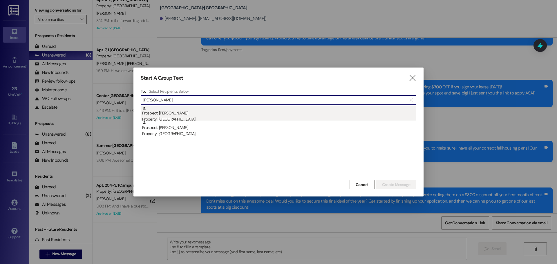
type input "[PERSON_NAME]"
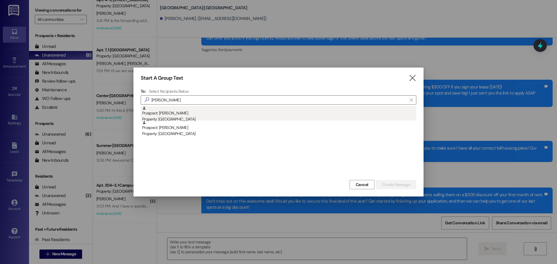
click at [209, 112] on div "Prospect: [PERSON_NAME] Property: [GEOGRAPHIC_DATA]" at bounding box center [279, 114] width 274 height 17
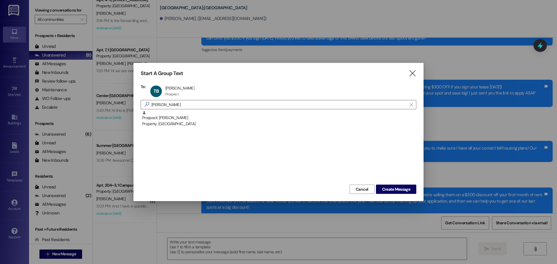
click at [391, 184] on div "Cancel Create Message" at bounding box center [278, 188] width 275 height 11
click at [390, 186] on span "Create Message" at bounding box center [396, 189] width 28 height 6
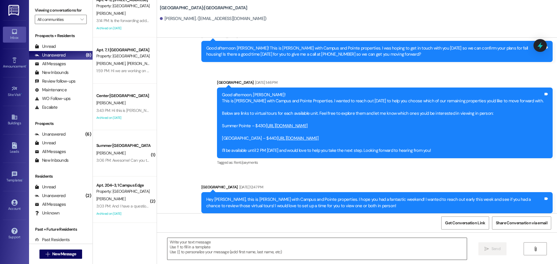
click at [257, 244] on textarea at bounding box center [316, 249] width 299 height 22
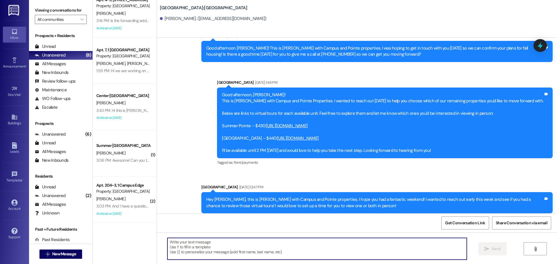
paste textarea "Hey {{first_name}}, this is [PERSON_NAME] from {{property}}! We have just a cou…"
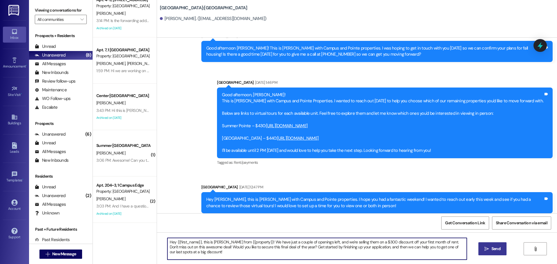
type textarea "Hey {{first_name}}, this is [PERSON_NAME] from {{property}}! We have just a cou…"
click at [483, 250] on span " Send" at bounding box center [492, 249] width 18 height 6
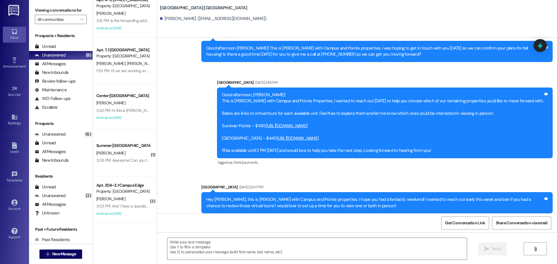
click at [61, 259] on div " New Message" at bounding box center [60, 254] width 43 height 14
click at [61, 256] on span "New Message" at bounding box center [64, 254] width 24 height 6
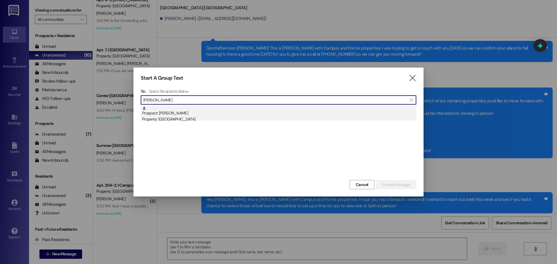
type input "[PERSON_NAME]"
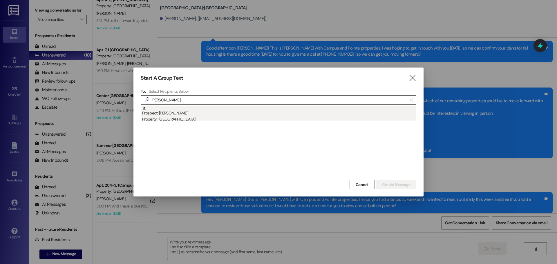
click at [200, 118] on div "Property: [GEOGRAPHIC_DATA]" at bounding box center [279, 119] width 274 height 6
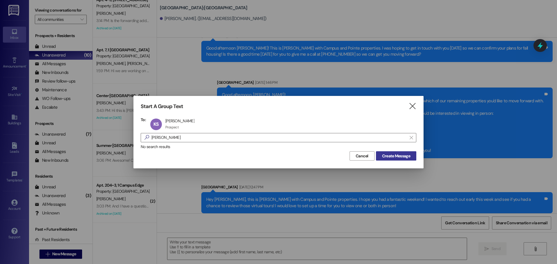
click at [404, 158] on span "Create Message" at bounding box center [396, 156] width 28 height 6
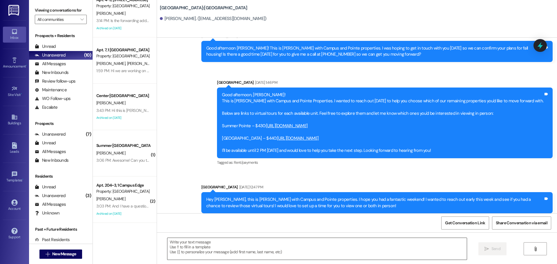
scroll to position [0, 0]
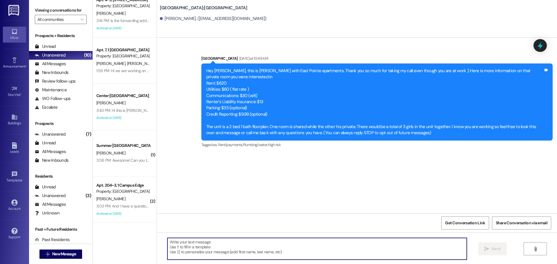
click at [284, 245] on textarea at bounding box center [316, 249] width 299 height 22
paste textarea "Hey {{first_name}}, this is [PERSON_NAME] from {{property}}! We have just a cou…"
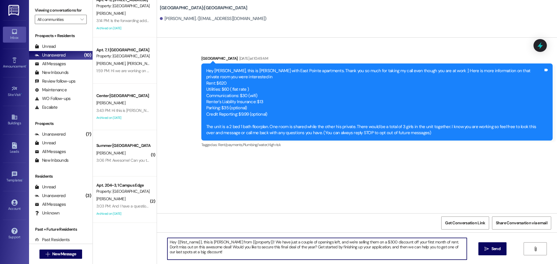
type textarea "Hey {{first_name}}, this is [PERSON_NAME] from {{property}}! We have just a cou…"
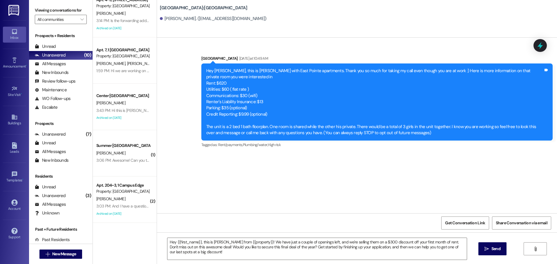
click at [477, 246] on div "Hey {{first_name}}, this is [PERSON_NAME] from {{property}}! We have just a cou…" at bounding box center [357, 253] width 400 height 43
click at [480, 243] on button " Send" at bounding box center [492, 248] width 28 height 13
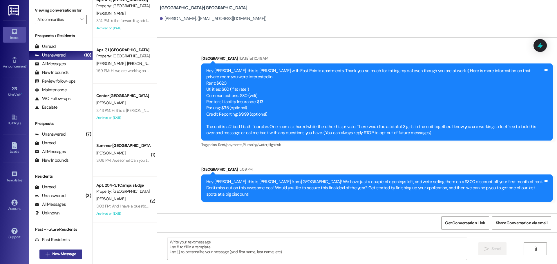
click at [72, 255] on span "New Message" at bounding box center [64, 254] width 24 height 6
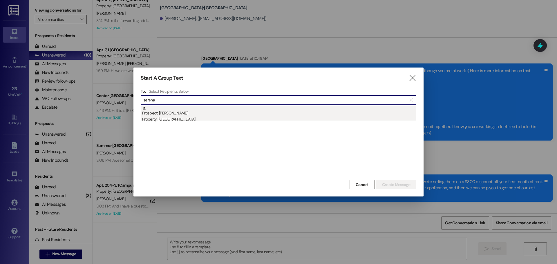
type input "serena"
click at [226, 114] on div "Prospect: [PERSON_NAME] Property: [GEOGRAPHIC_DATA]" at bounding box center [279, 114] width 274 height 17
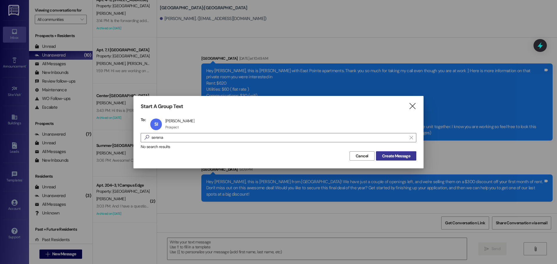
click at [401, 153] on span "Create Message" at bounding box center [396, 156] width 28 height 6
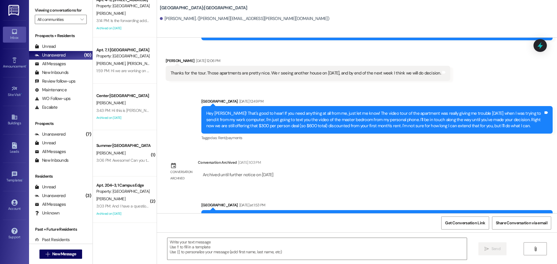
scroll to position [75, 0]
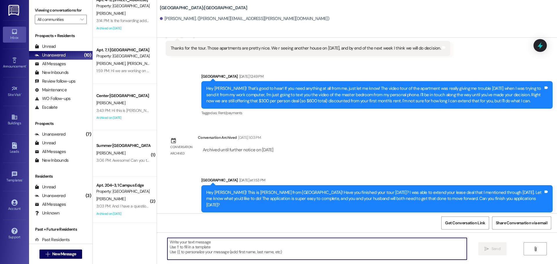
click at [291, 248] on textarea at bounding box center [316, 249] width 299 height 22
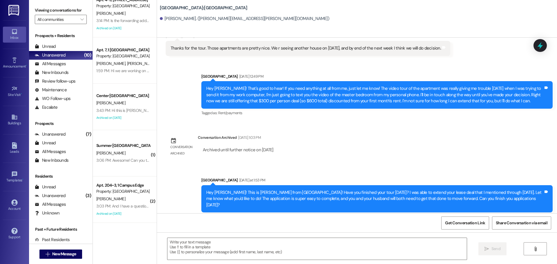
click at [244, 237] on div " Send " at bounding box center [357, 253] width 400 height 43
click at [243, 242] on textarea at bounding box center [316, 249] width 299 height 22
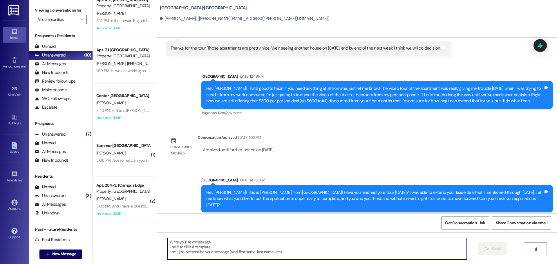
paste textarea "Hey {{first_name}}, this is [PERSON_NAME] from {{property}}! We have just a cou…"
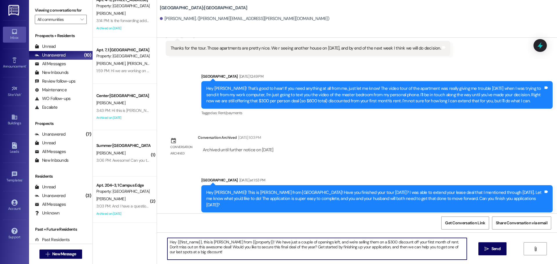
drag, startPoint x: 201, startPoint y: 249, endPoint x: 194, endPoint y: 252, distance: 7.9
click at [194, 252] on textarea "Hey {{first_name}}, this is [PERSON_NAME] from {{property}}! We have just a cou…" at bounding box center [316, 249] width 299 height 22
drag, startPoint x: 284, startPoint y: 247, endPoint x: 199, endPoint y: 249, distance: 85.5
click at [199, 249] on textarea "Hey {{first_name}}, this is [PERSON_NAME] from {{property}}! We have just a cou…" at bounding box center [316, 249] width 299 height 22
drag, startPoint x: 412, startPoint y: 246, endPoint x: 155, endPoint y: 240, distance: 257.8
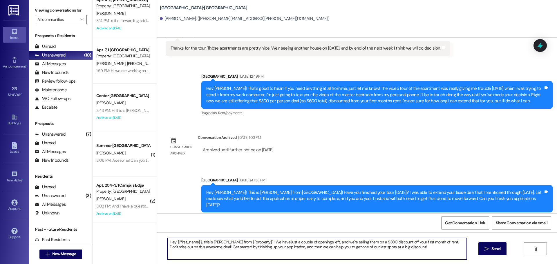
click at [157, 240] on div "Hey {{first_name}}, this is [PERSON_NAME] from {{property}}! We have just a cou…" at bounding box center [357, 253] width 400 height 43
click at [419, 246] on textarea "Hey {{first_name}}, this is [PERSON_NAME] from {{property}}! We have just a cou…" at bounding box center [316, 249] width 299 height 22
type textarea "Hey {{first_name}}, this is [PERSON_NAME] from {{property}}! We have just a cou…"
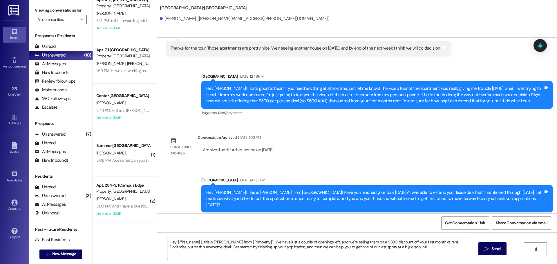
click at [508, 250] on div "Hey {{first_name}}, this is [PERSON_NAME] from {{property}}! We have just a cou…" at bounding box center [357, 253] width 400 height 43
click at [483, 247] on span " Send" at bounding box center [492, 249] width 18 height 6
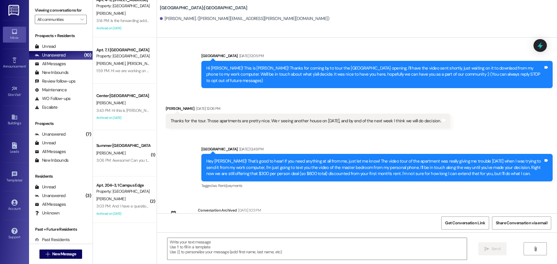
scroll to position [0, 0]
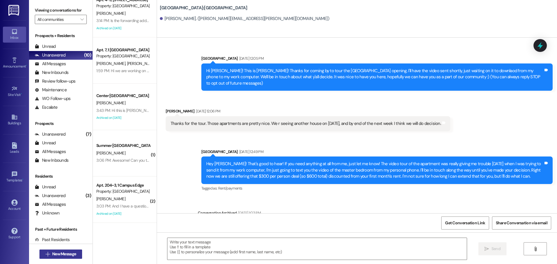
click at [52, 255] on span "New Message" at bounding box center [64, 254] width 24 height 6
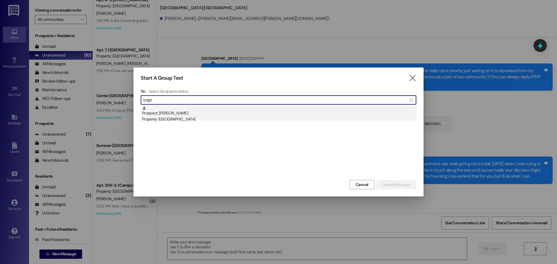
type input "brigit"
click at [242, 112] on div "Prospect: [PERSON_NAME] Property: [GEOGRAPHIC_DATA]" at bounding box center [279, 114] width 274 height 17
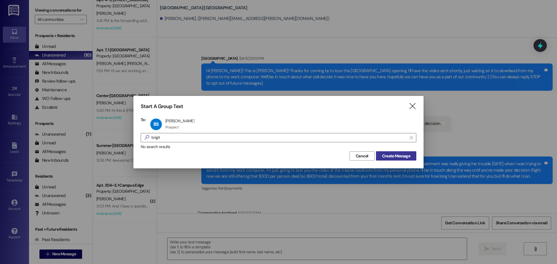
click at [402, 157] on span "Create Message" at bounding box center [396, 156] width 28 height 6
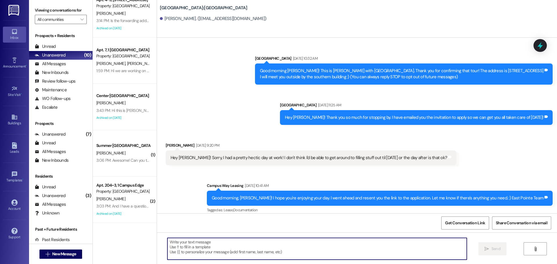
click at [292, 249] on textarea at bounding box center [316, 249] width 299 height 22
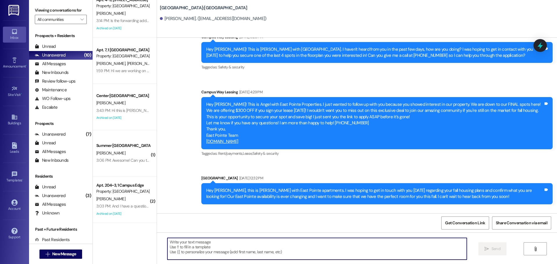
scroll to position [457, 0]
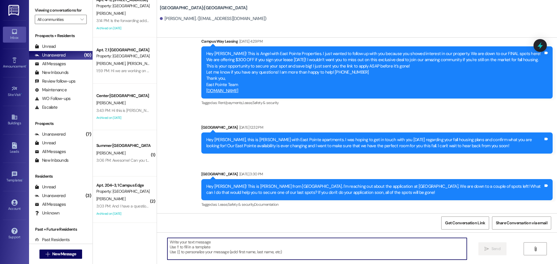
paste textarea "Hey {{first_name}}, this is [PERSON_NAME] from {{property}}! We have just a cou…"
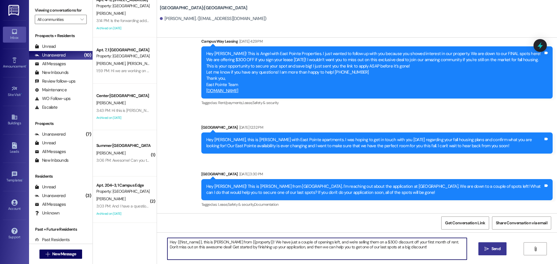
type textarea "Hey {{first_name}}, this is [PERSON_NAME] from {{property}}! We have just a cou…"
click at [488, 244] on button " Send" at bounding box center [492, 248] width 28 height 13
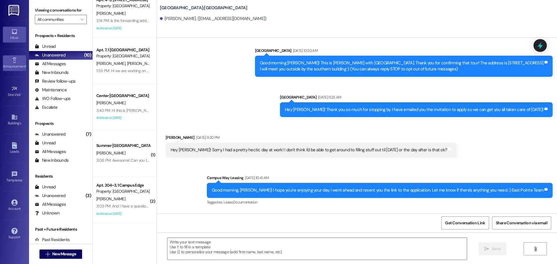
scroll to position [0, 0]
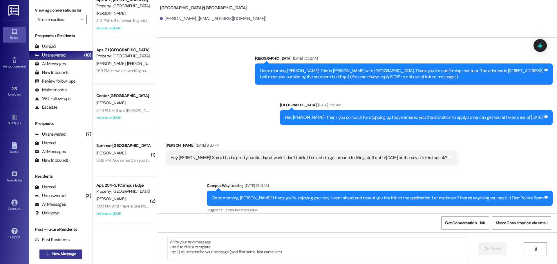
click at [56, 253] on span "New Message" at bounding box center [64, 254] width 24 height 6
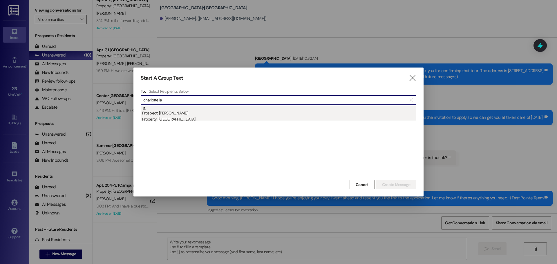
type input "charlotte la"
click at [225, 119] on div "Property: [GEOGRAPHIC_DATA]" at bounding box center [279, 119] width 274 height 6
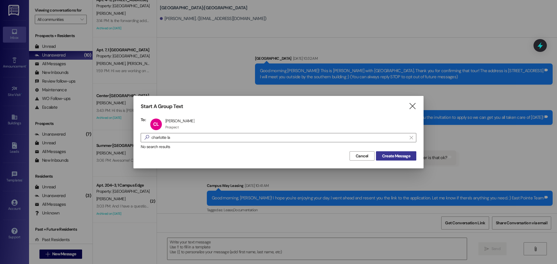
click at [394, 156] on span "Create Message" at bounding box center [396, 156] width 28 height 6
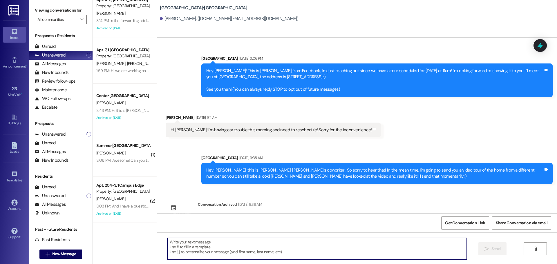
click at [296, 255] on textarea at bounding box center [316, 249] width 299 height 22
paste textarea "Hey {{first_name}}, this is [PERSON_NAME] from {{property}}! We have just a cou…"
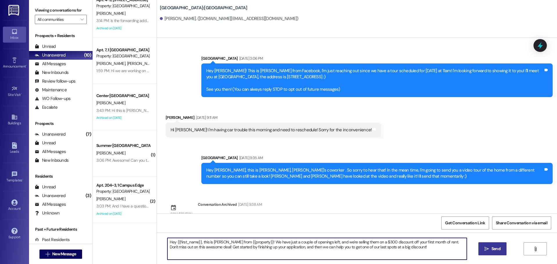
type textarea "Hey {{first_name}}, this is [PERSON_NAME] from {{property}}! We have just a cou…"
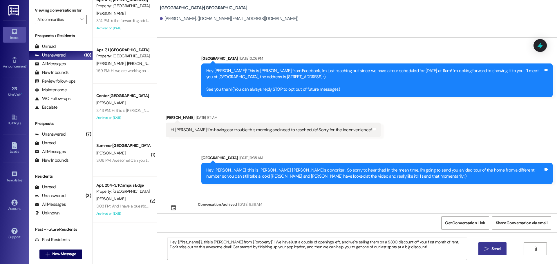
click at [481, 250] on button " Send" at bounding box center [492, 248] width 28 height 13
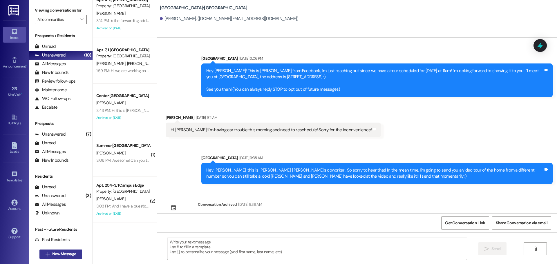
click at [46, 254] on icon "" at bounding box center [48, 254] width 4 height 5
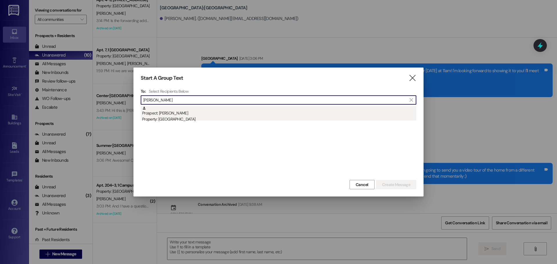
type input "[PERSON_NAME]"
click at [224, 118] on div "Property: [GEOGRAPHIC_DATA]" at bounding box center [279, 119] width 274 height 6
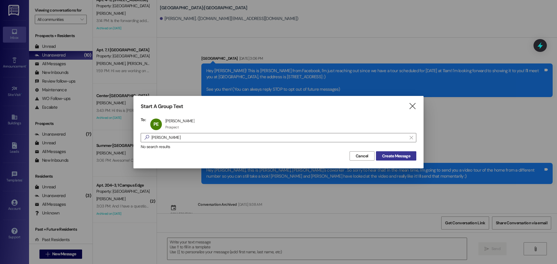
click at [386, 159] on span "Create Message" at bounding box center [396, 156] width 28 height 6
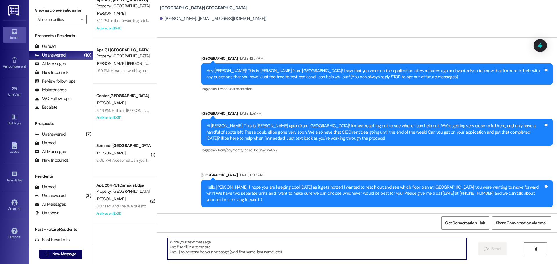
click at [267, 257] on textarea at bounding box center [316, 249] width 299 height 22
paste textarea "Hey {{first_name}}, this is [PERSON_NAME] from {{property}}! We have just a cou…"
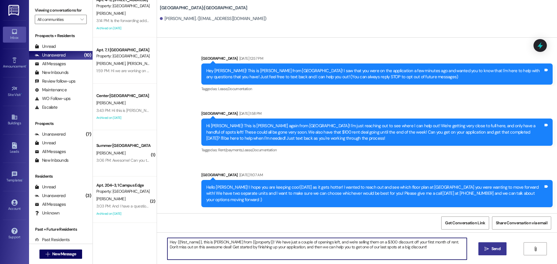
type textarea "Hey {{first_name}}, this is [PERSON_NAME] from {{property}}! We have just a cou…"
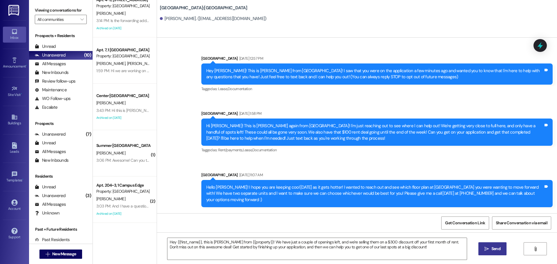
click at [486, 249] on icon "" at bounding box center [486, 249] width 4 height 5
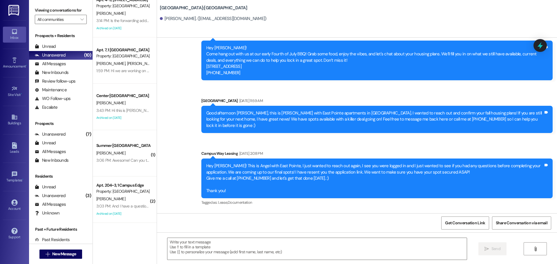
scroll to position [722, 0]
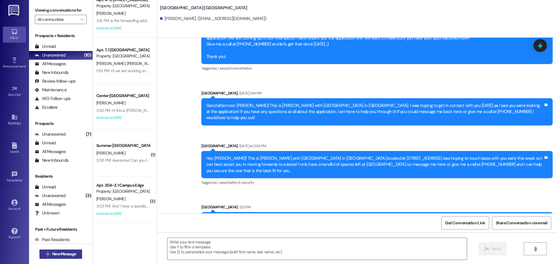
click at [57, 255] on span "New Message" at bounding box center [64, 254] width 24 height 6
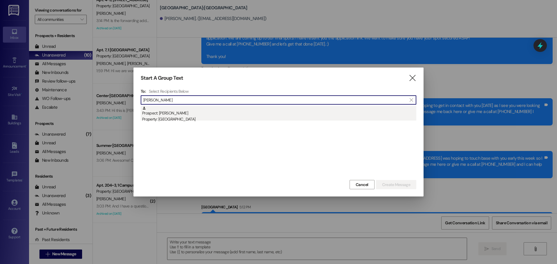
type input "[PERSON_NAME]"
drag, startPoint x: 220, startPoint y: 116, endPoint x: 226, endPoint y: 117, distance: 6.2
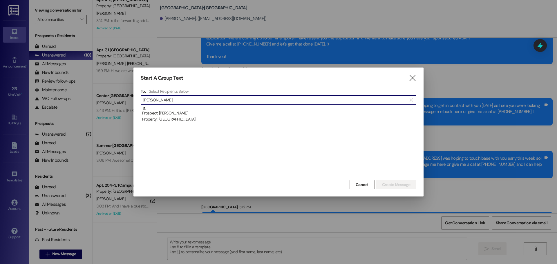
click at [220, 116] on div "Property: [GEOGRAPHIC_DATA]" at bounding box center [279, 119] width 274 height 6
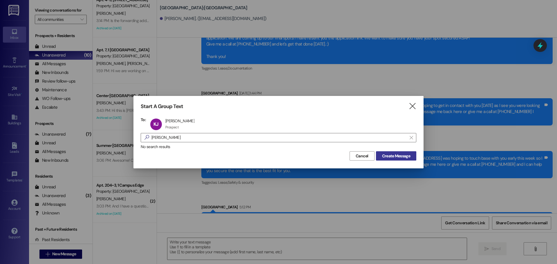
click at [393, 156] on span "Create Message" at bounding box center [396, 156] width 28 height 6
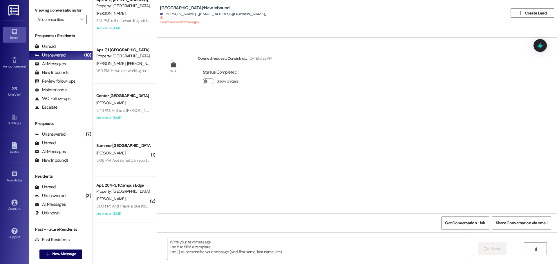
scroll to position [0, 0]
